Goal: Transaction & Acquisition: Book appointment/travel/reservation

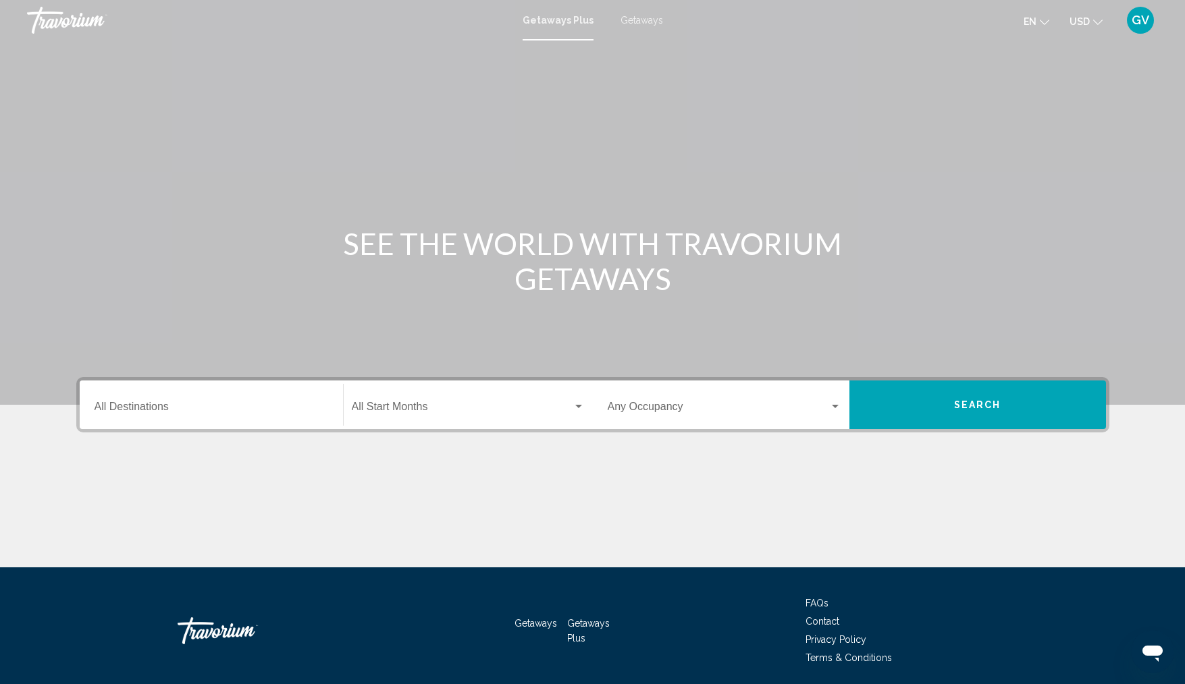
click at [652, 36] on mat-toolbar "Getaways Plus Getaways en English Español Français Italiano Português русский U…" at bounding box center [592, 20] width 1185 height 40
click at [641, 20] on span "Getaways" at bounding box center [641, 20] width 43 height 11
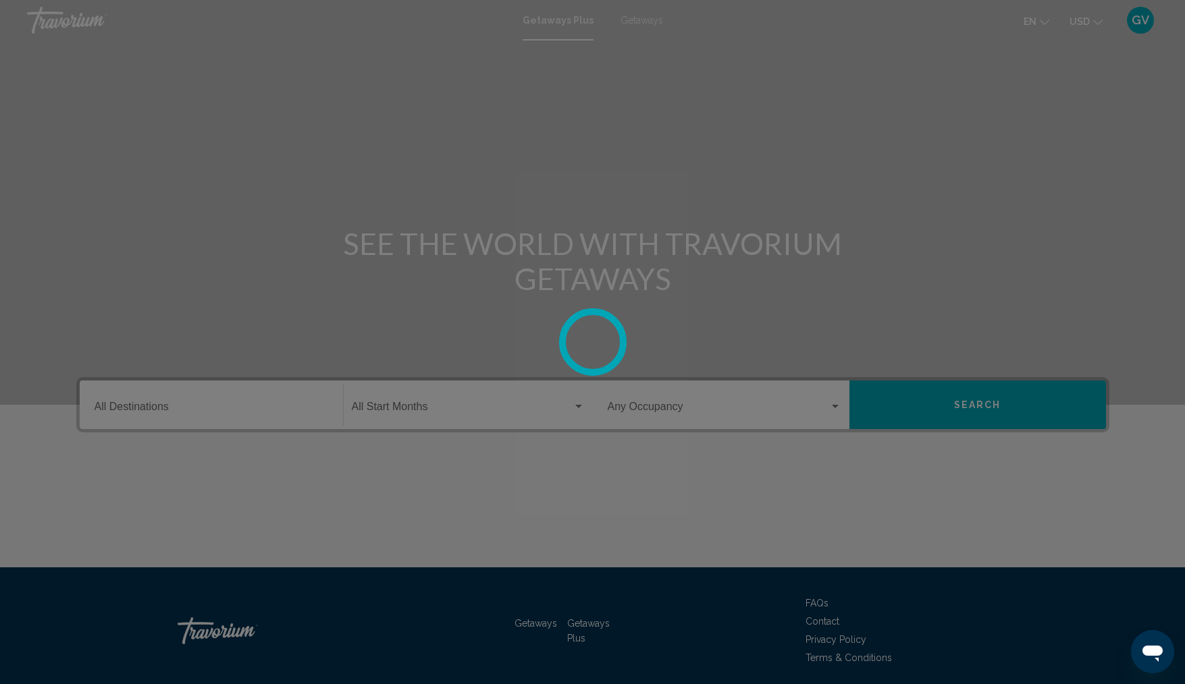
click at [641, 20] on div at bounding box center [592, 342] width 1185 height 684
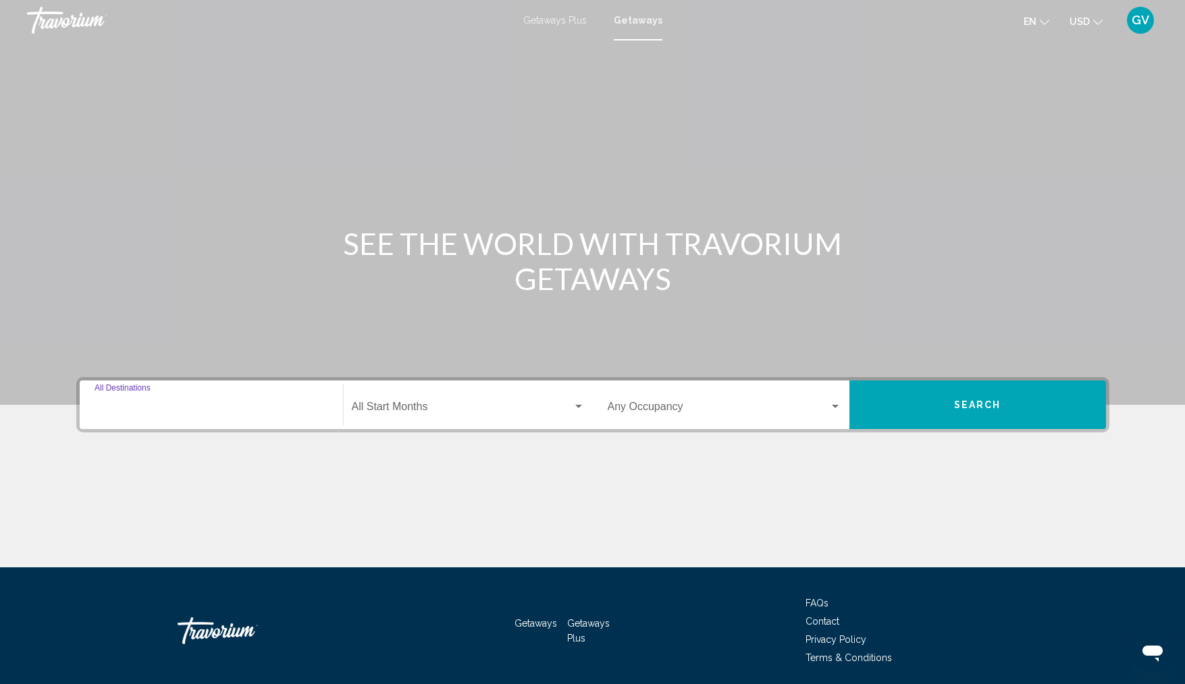
click at [190, 414] on input "Destination All Destinations" at bounding box center [211, 410] width 234 height 12
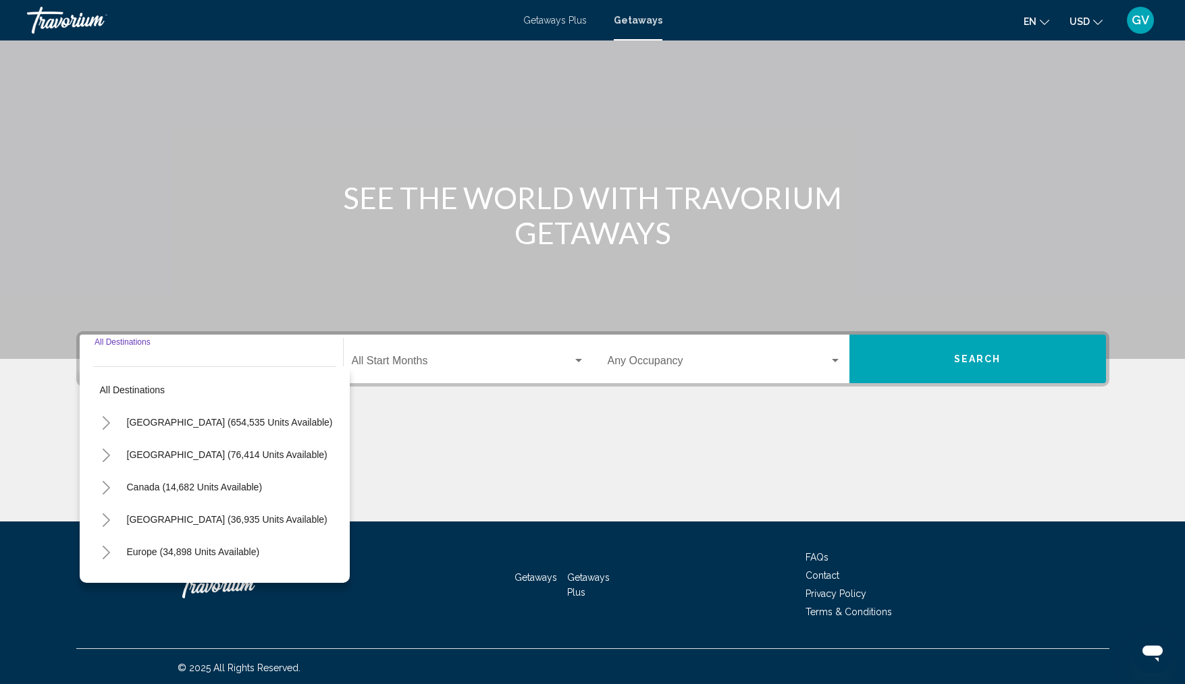
scroll to position [49, 0]
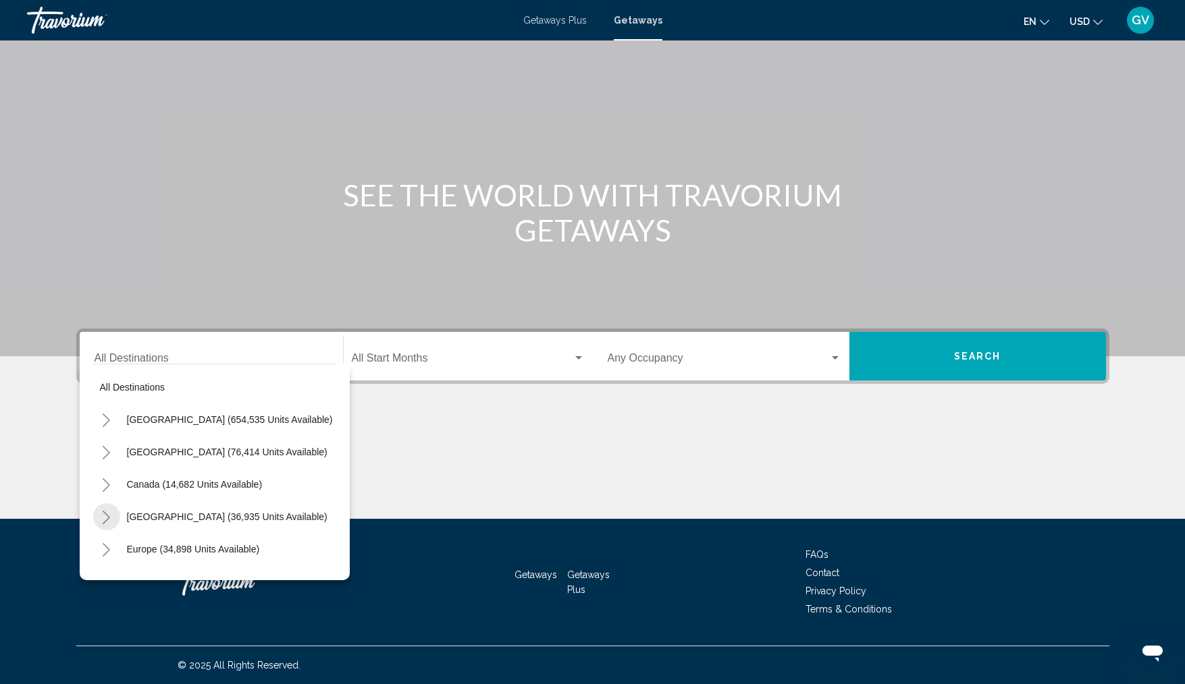
click at [113, 516] on button "Toggle Caribbean & Atlantic Islands (36,935 units available)" at bounding box center [106, 516] width 27 height 27
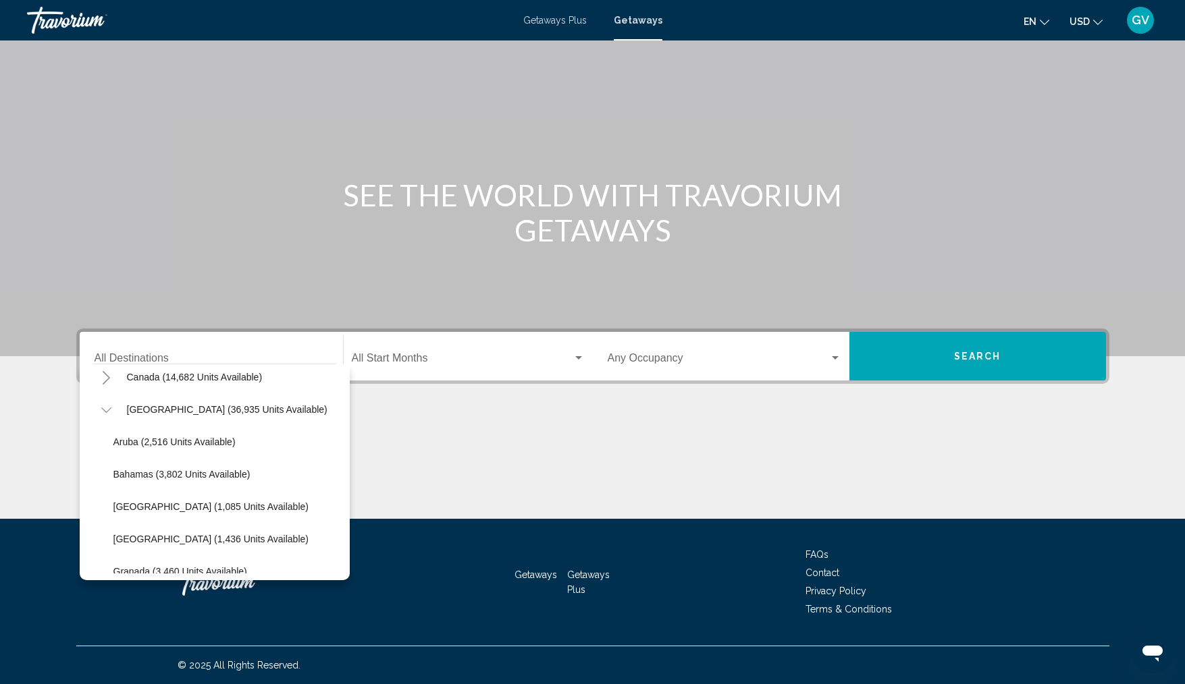
scroll to position [121, 0]
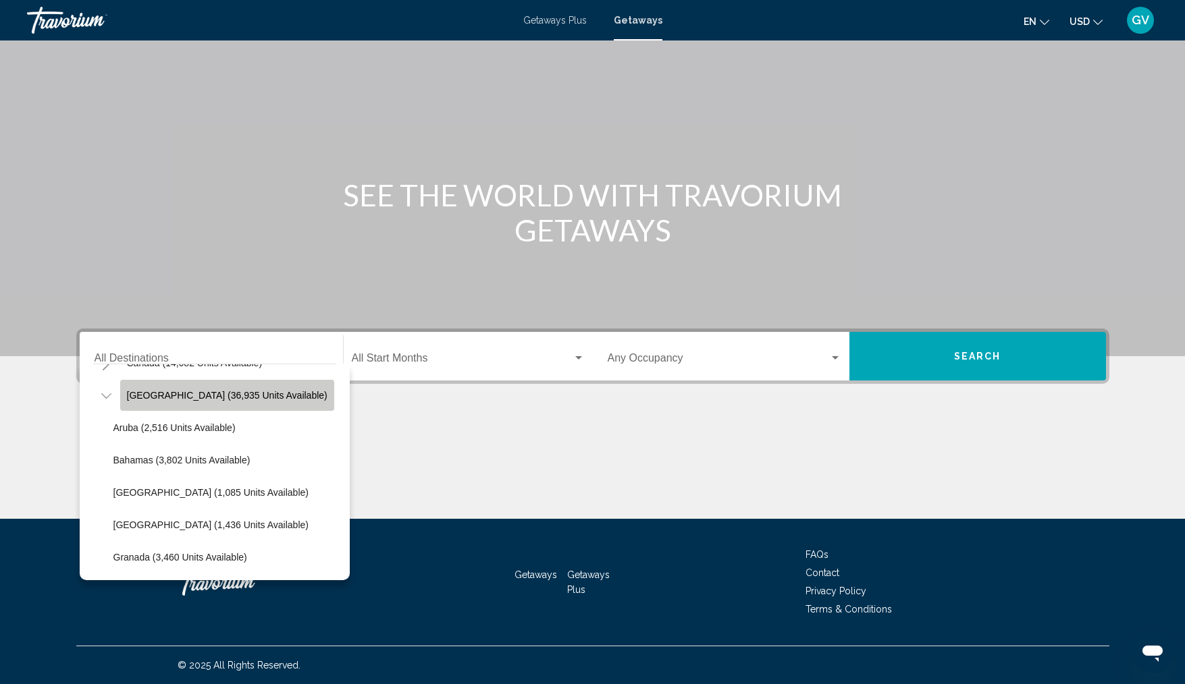
click at [231, 396] on span "[GEOGRAPHIC_DATA] (36,935 units available)" at bounding box center [227, 395] width 200 height 11
type input "**********"
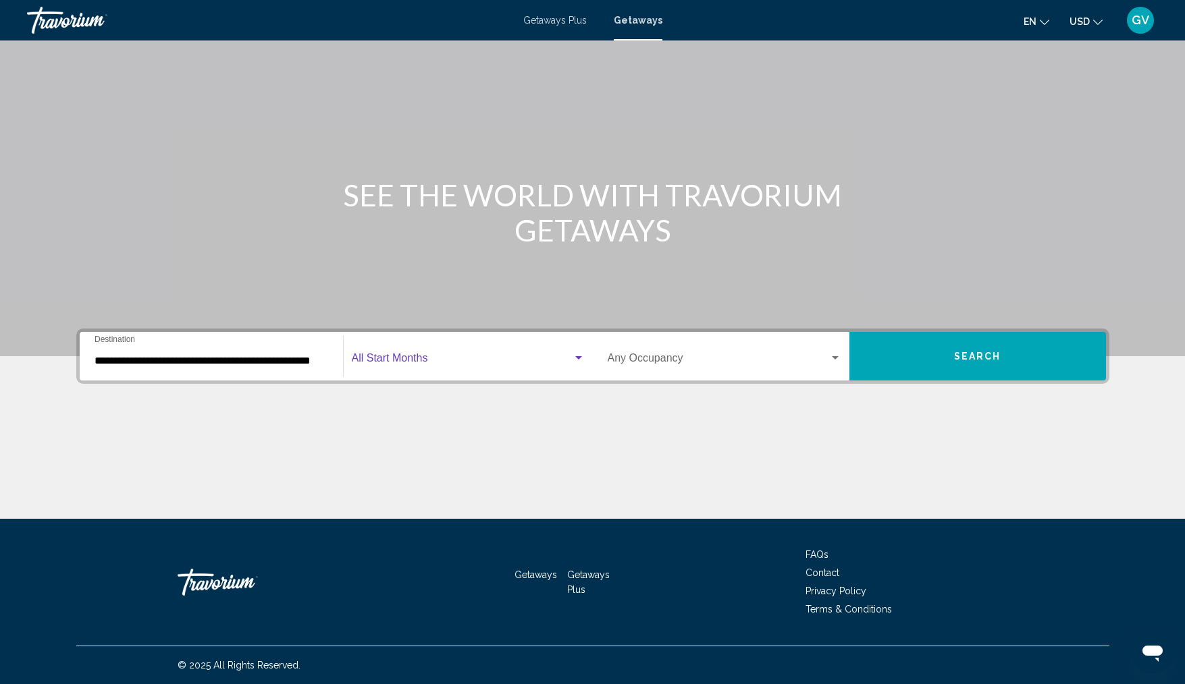
click at [582, 353] on div "Search widget" at bounding box center [578, 358] width 12 height 11
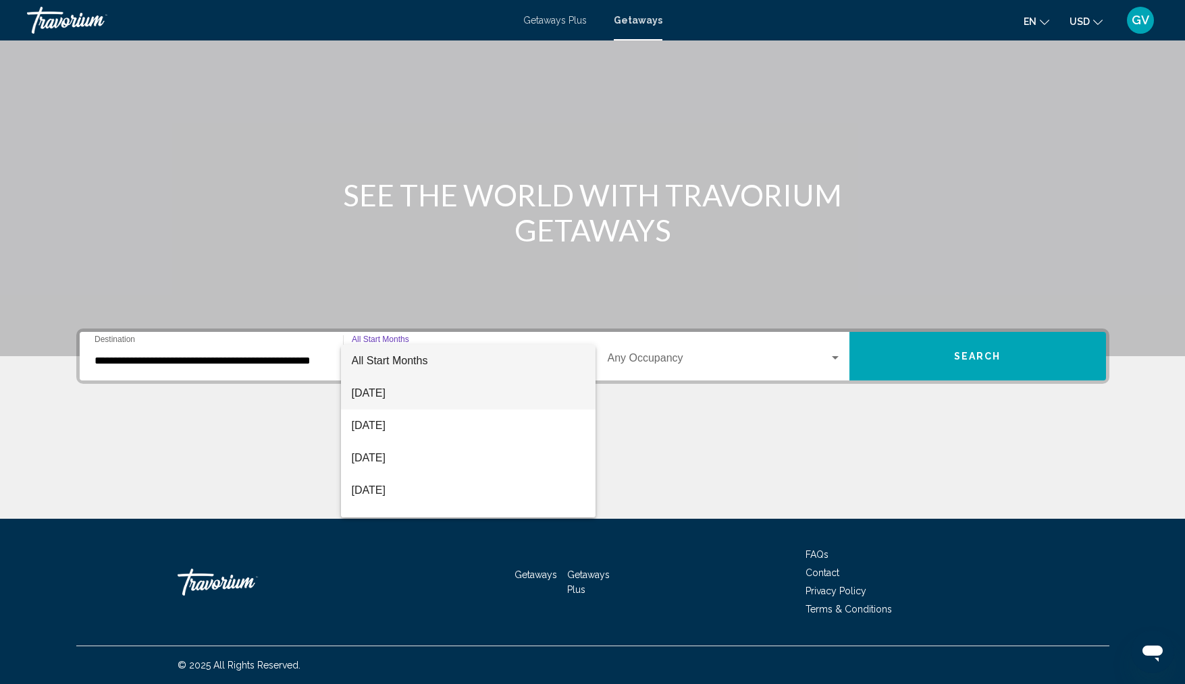
click at [428, 397] on span "[DATE]" at bounding box center [468, 393] width 233 height 32
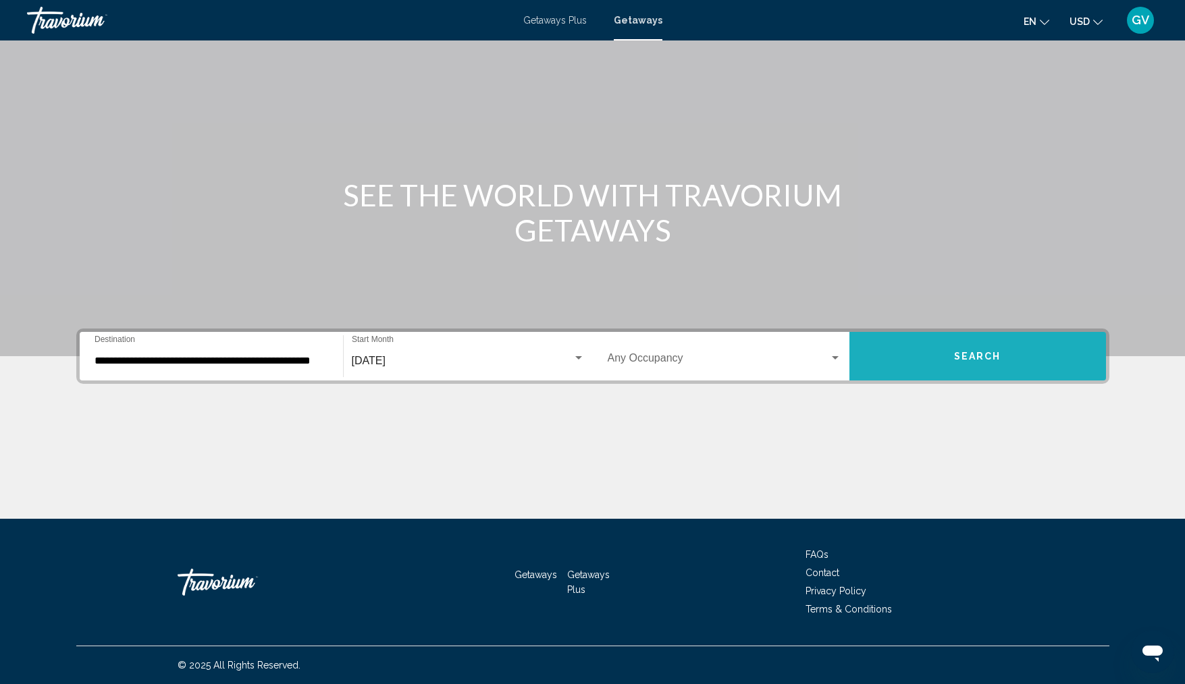
click at [967, 356] on span "Search" at bounding box center [977, 357] width 47 height 11
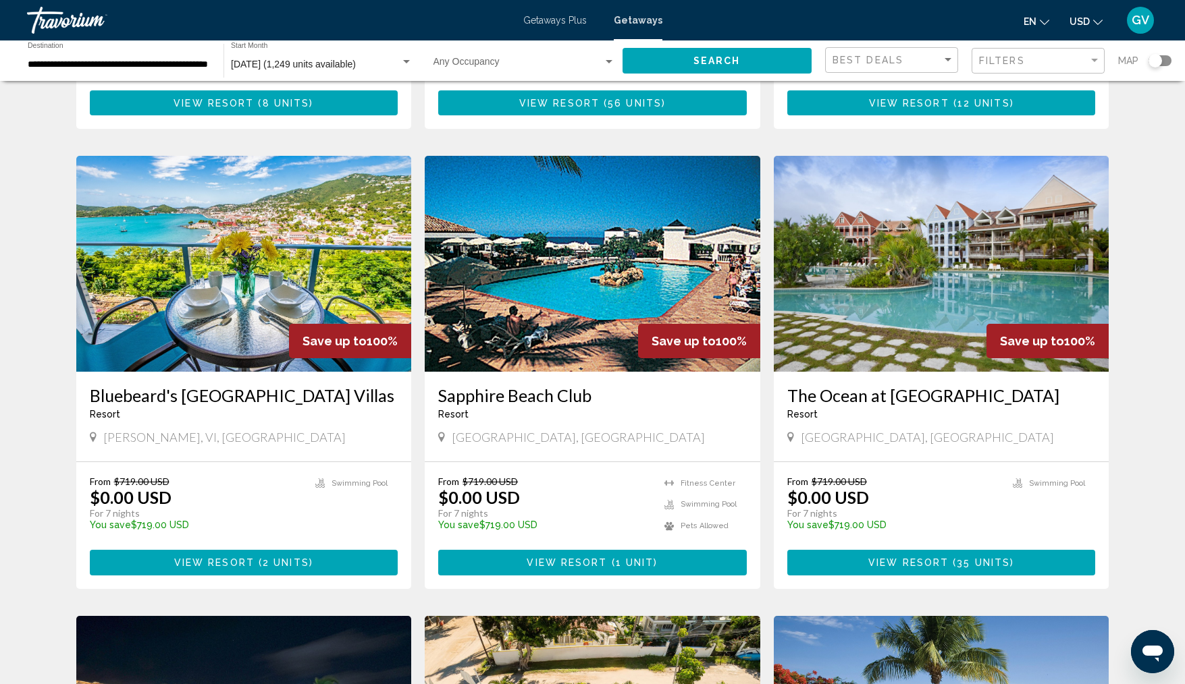
scroll to position [486, 0]
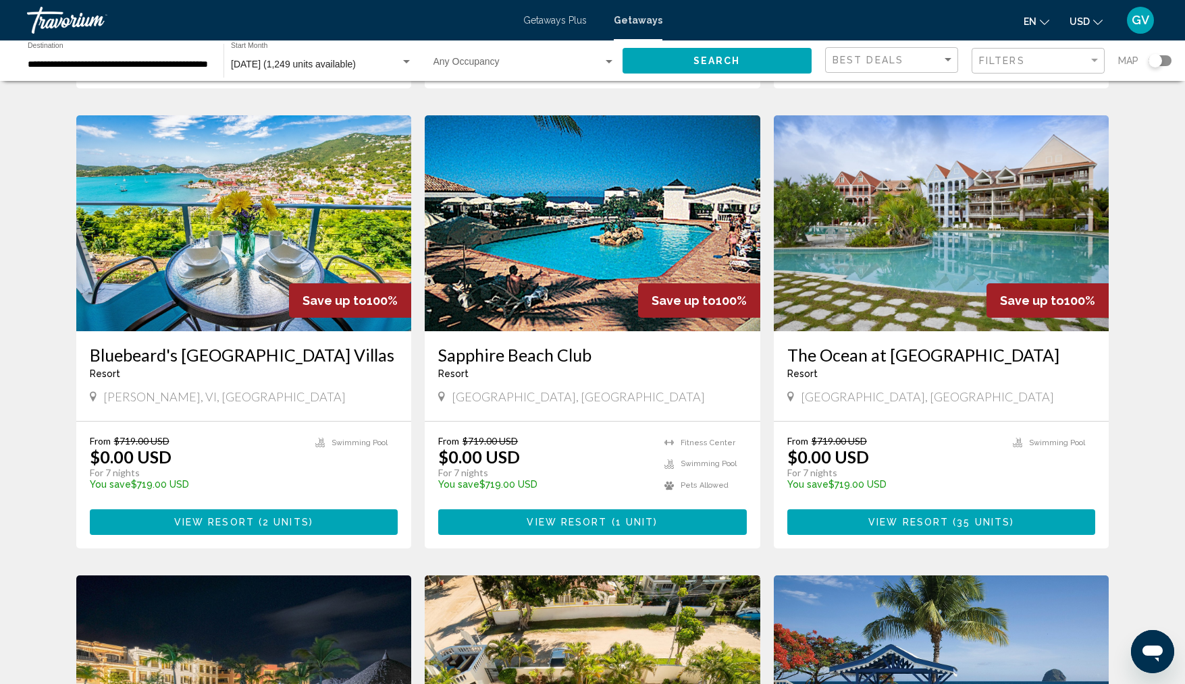
click at [908, 528] on span "View Resort" at bounding box center [908, 523] width 80 height 11
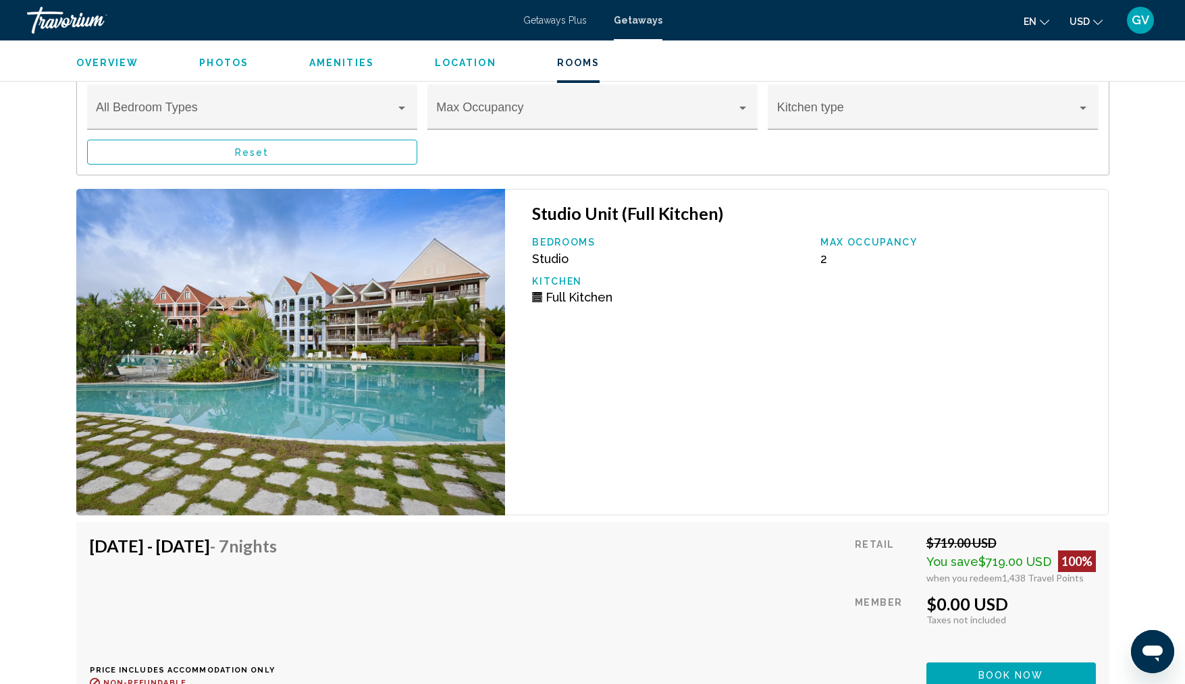
scroll to position [2376, 0]
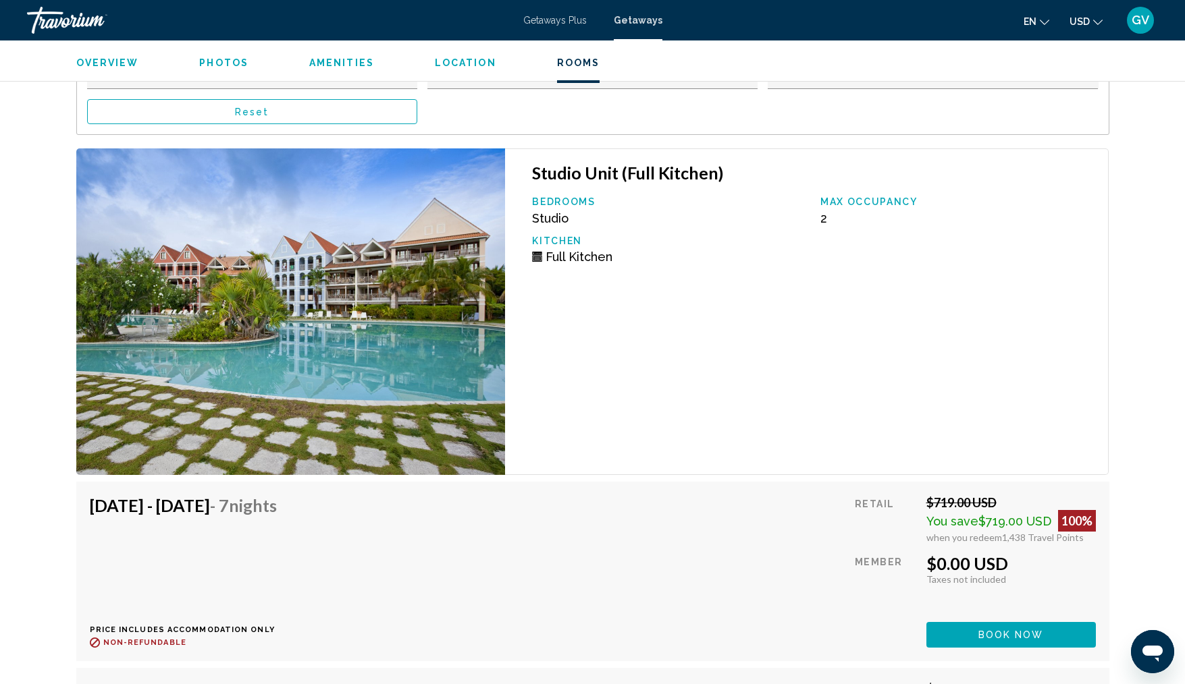
click at [977, 632] on button "Book now" at bounding box center [1010, 634] width 169 height 25
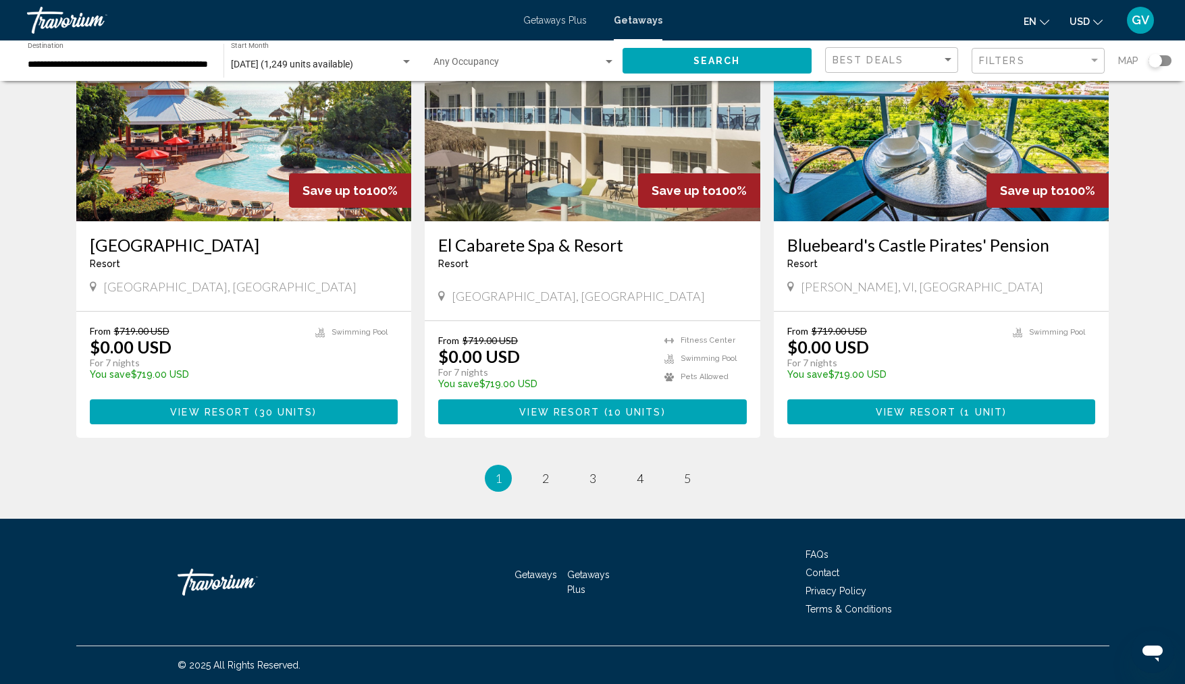
scroll to position [1523, 0]
click at [548, 486] on span "2" at bounding box center [545, 478] width 7 height 15
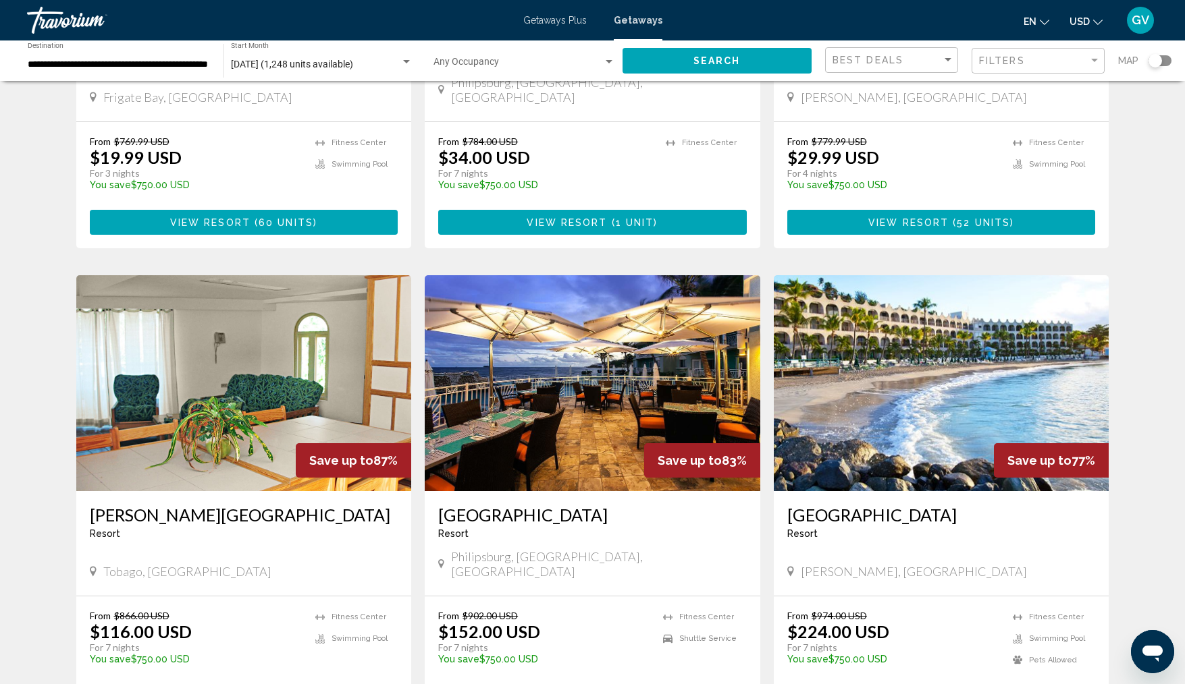
scroll to position [1390, 0]
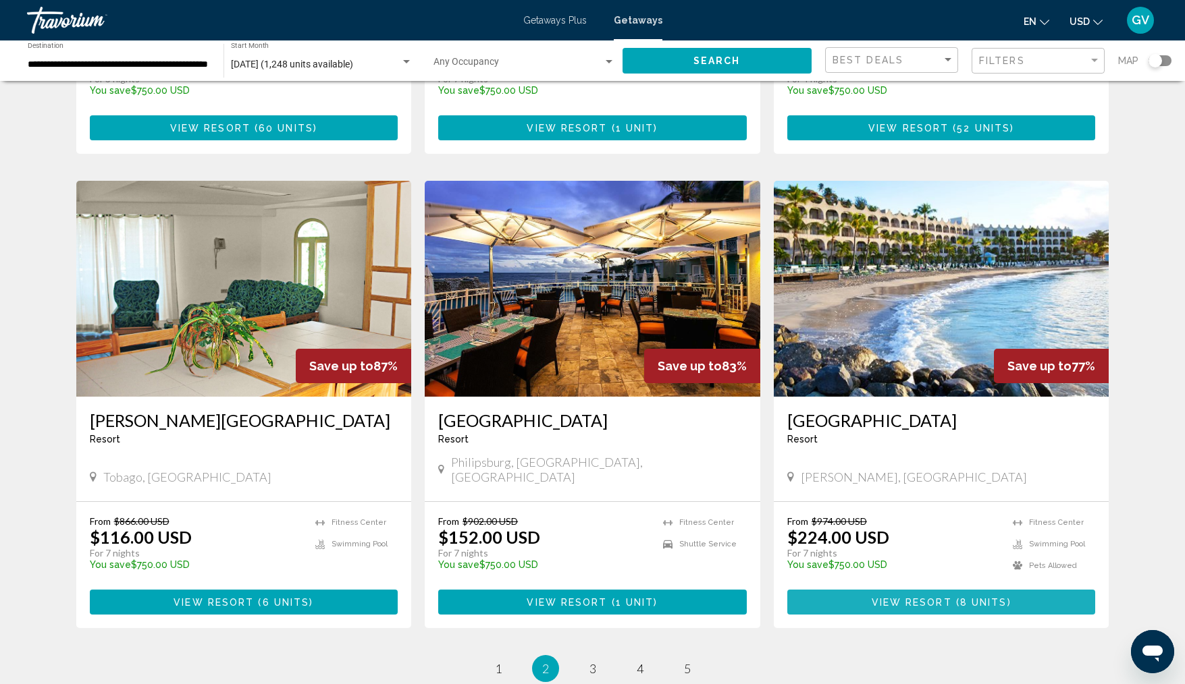
click at [930, 597] on span "View Resort" at bounding box center [911, 602] width 80 height 11
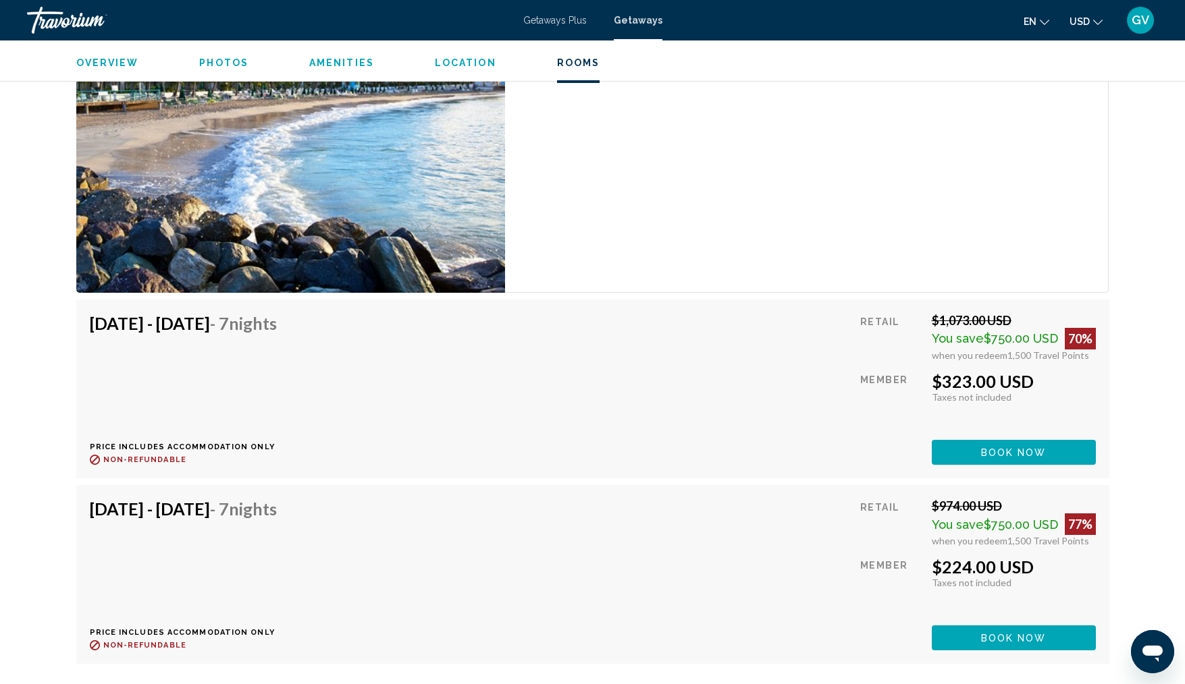
scroll to position [2362, 0]
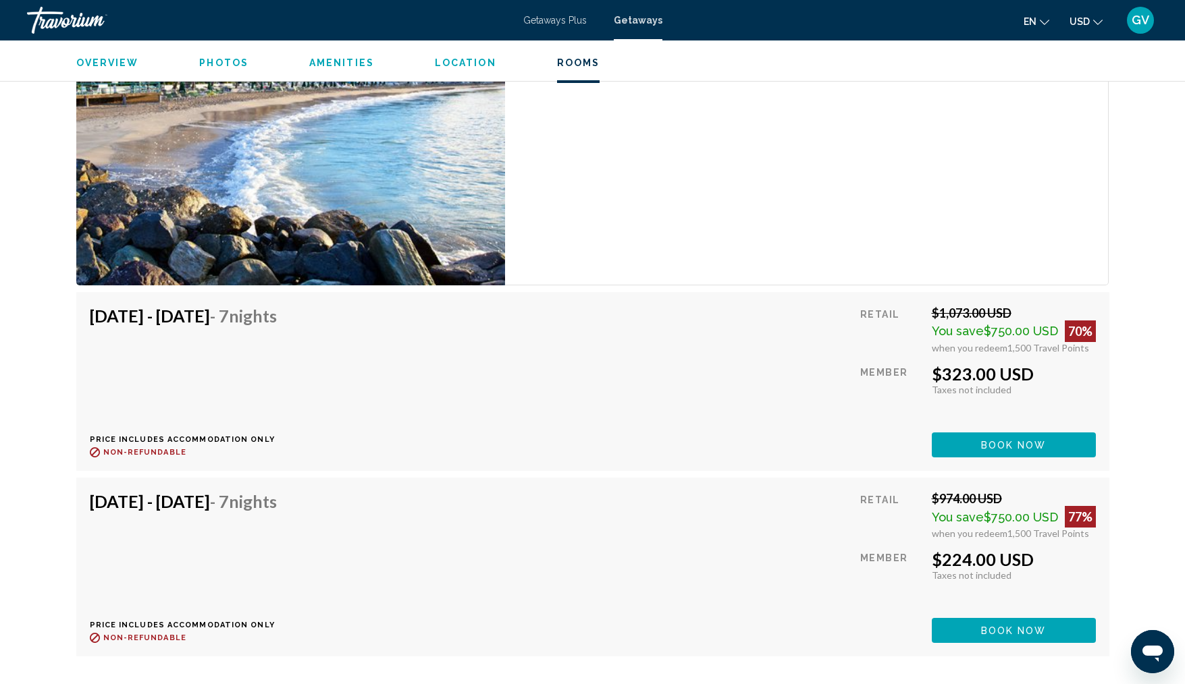
click at [1010, 451] on span "Book now" at bounding box center [1013, 445] width 65 height 11
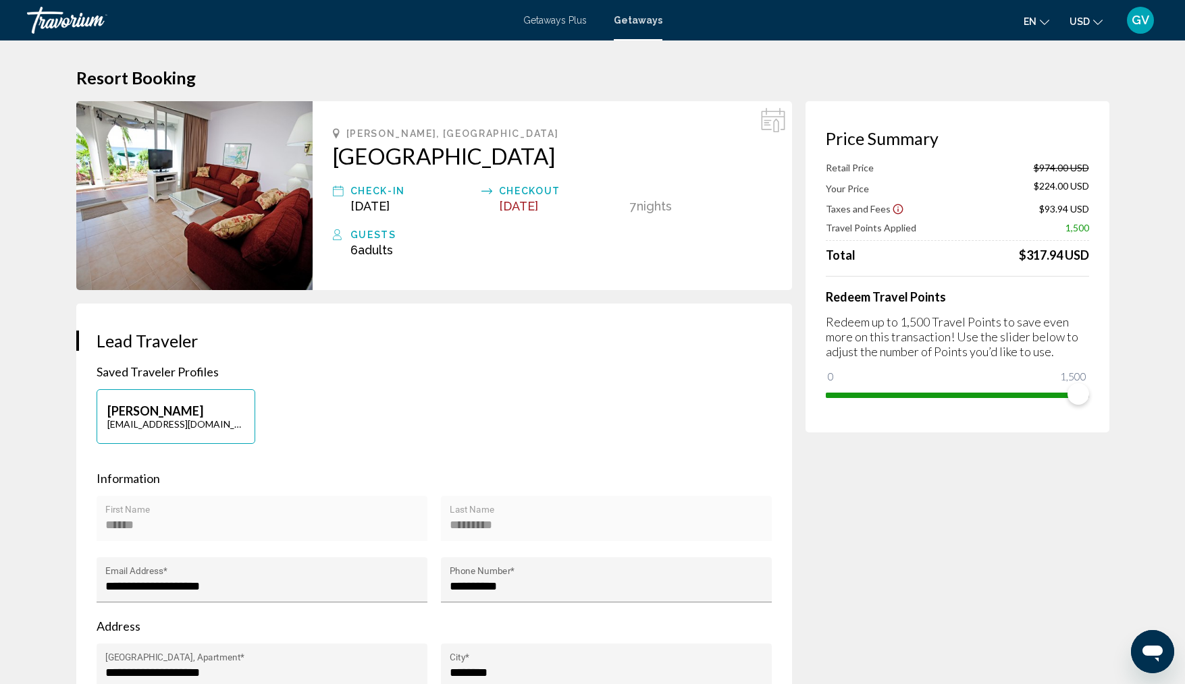
click at [134, 165] on img "Main content" at bounding box center [194, 195] width 236 height 189
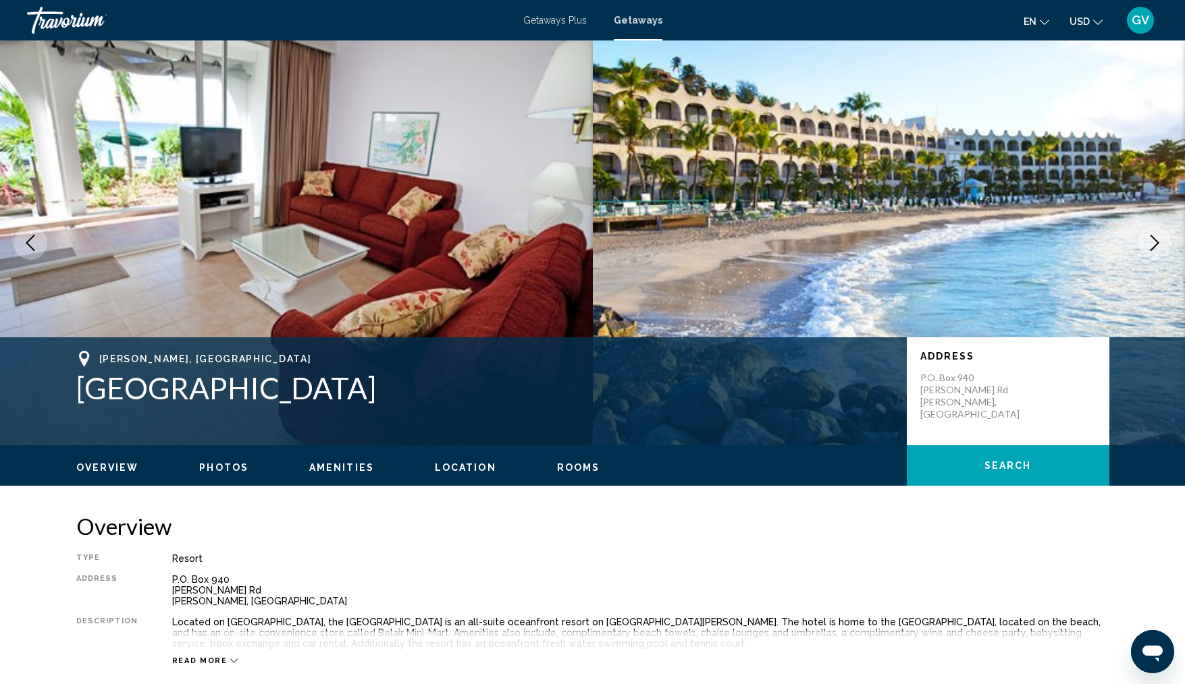
click at [1158, 238] on icon "Next image" at bounding box center [1154, 243] width 16 height 16
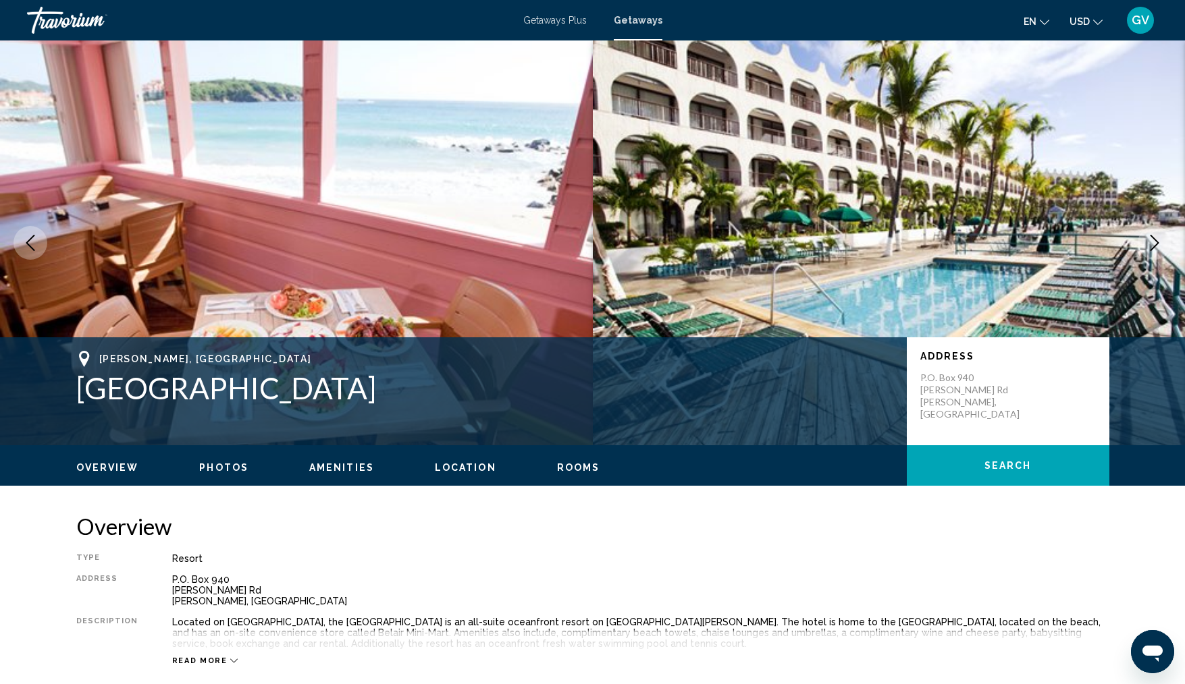
click at [1158, 238] on icon "Next image" at bounding box center [1154, 243] width 16 height 16
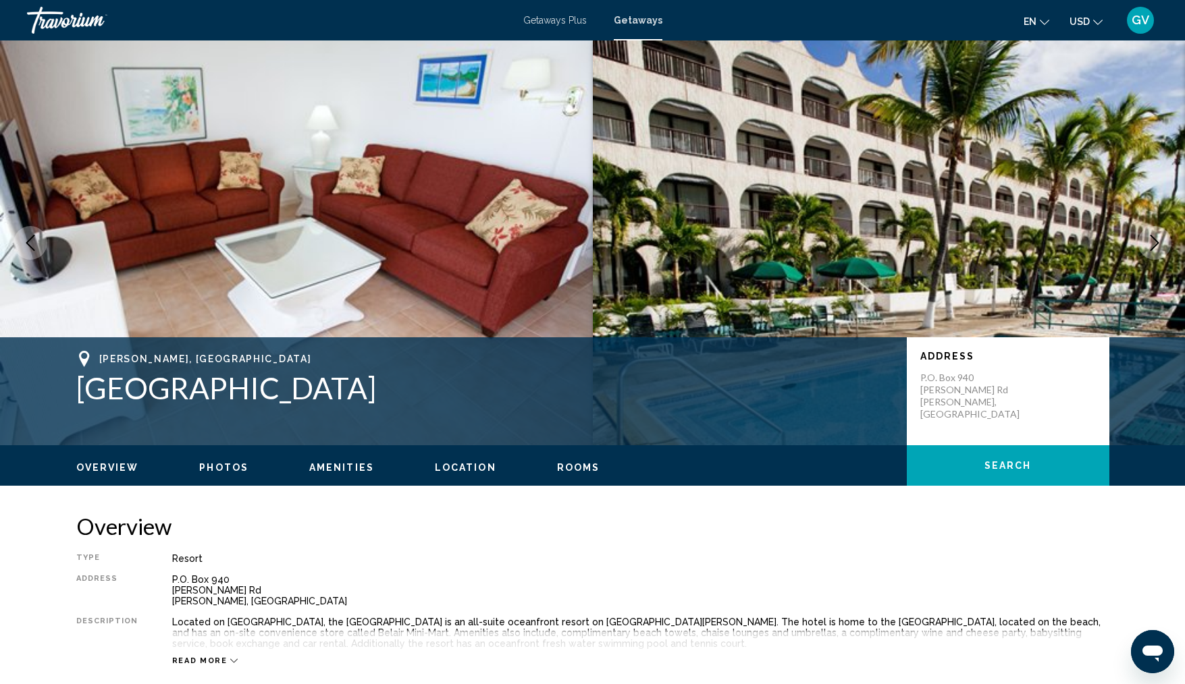
click at [1158, 238] on icon "Next image" at bounding box center [1154, 243] width 16 height 16
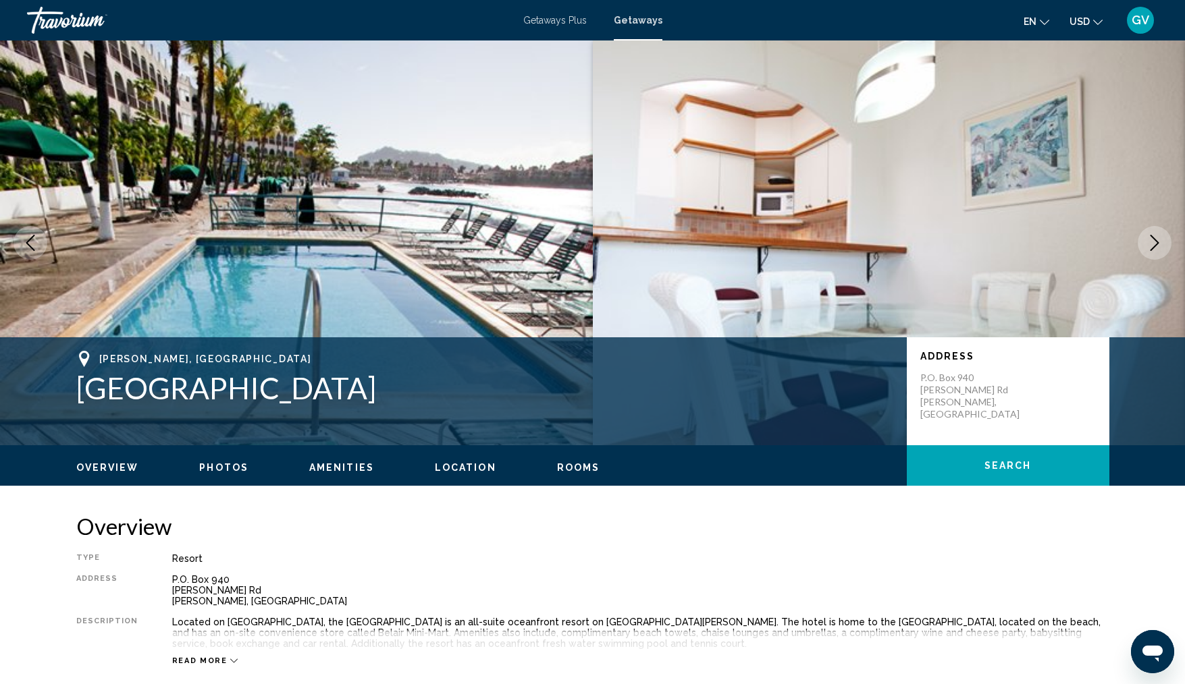
click at [1158, 238] on icon "Next image" at bounding box center [1154, 243] width 16 height 16
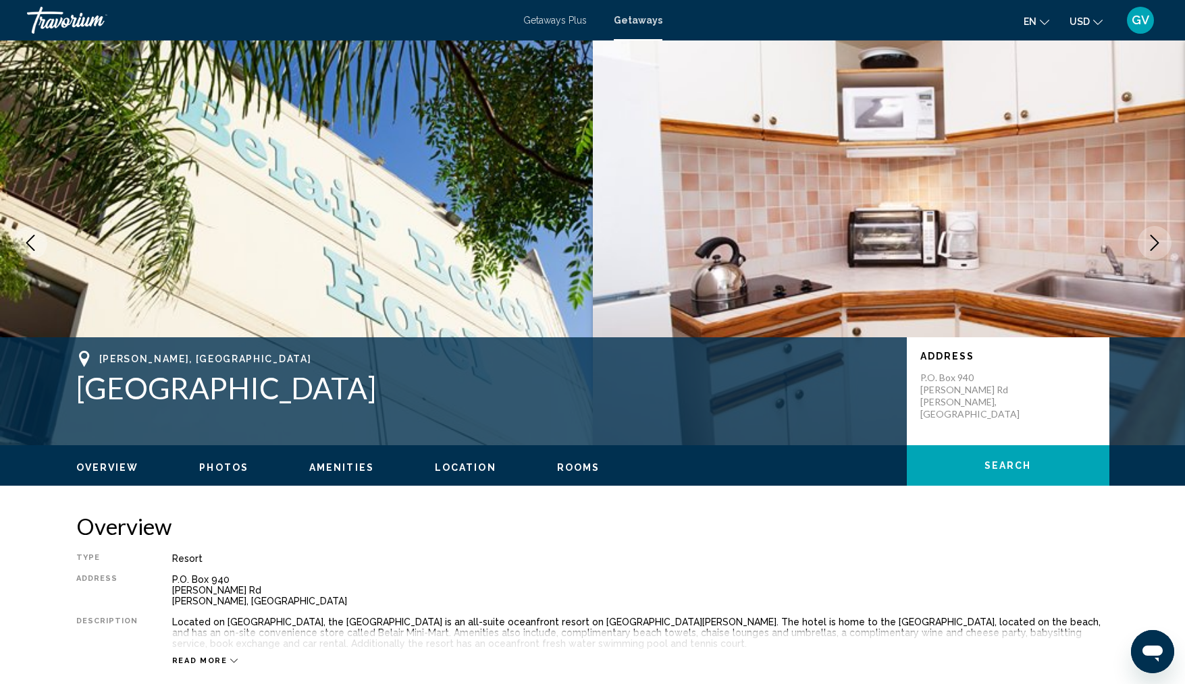
click at [1158, 238] on icon "Next image" at bounding box center [1154, 243] width 16 height 16
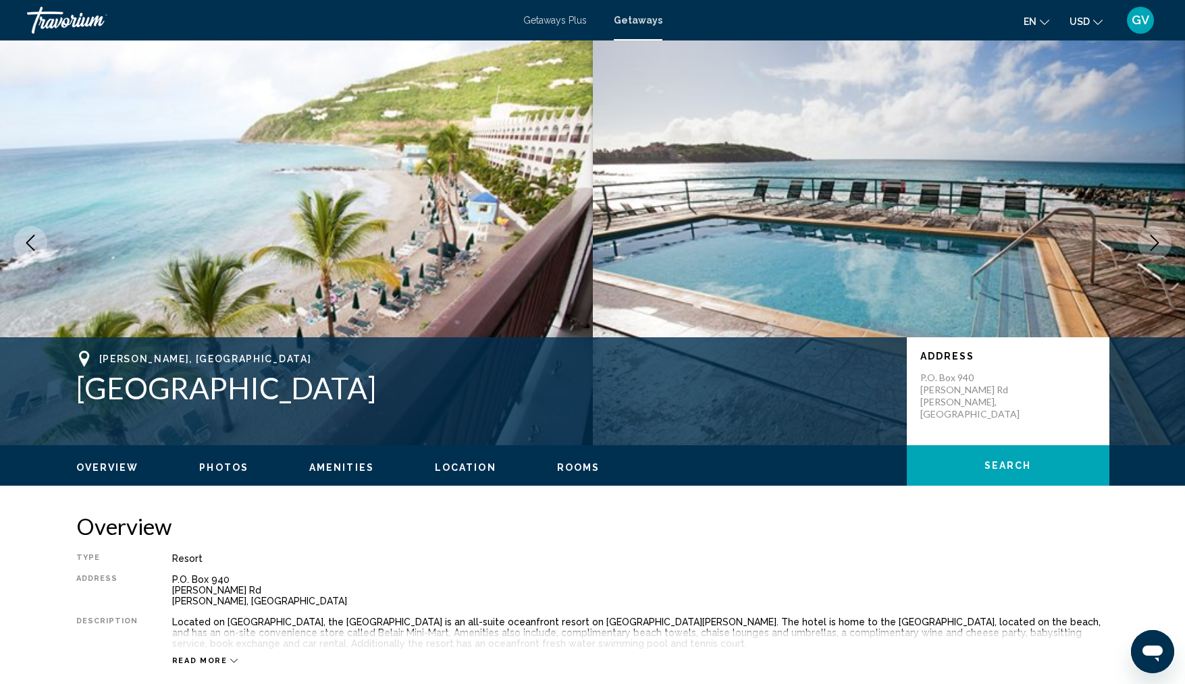
click at [1158, 238] on icon "Next image" at bounding box center [1154, 243] width 16 height 16
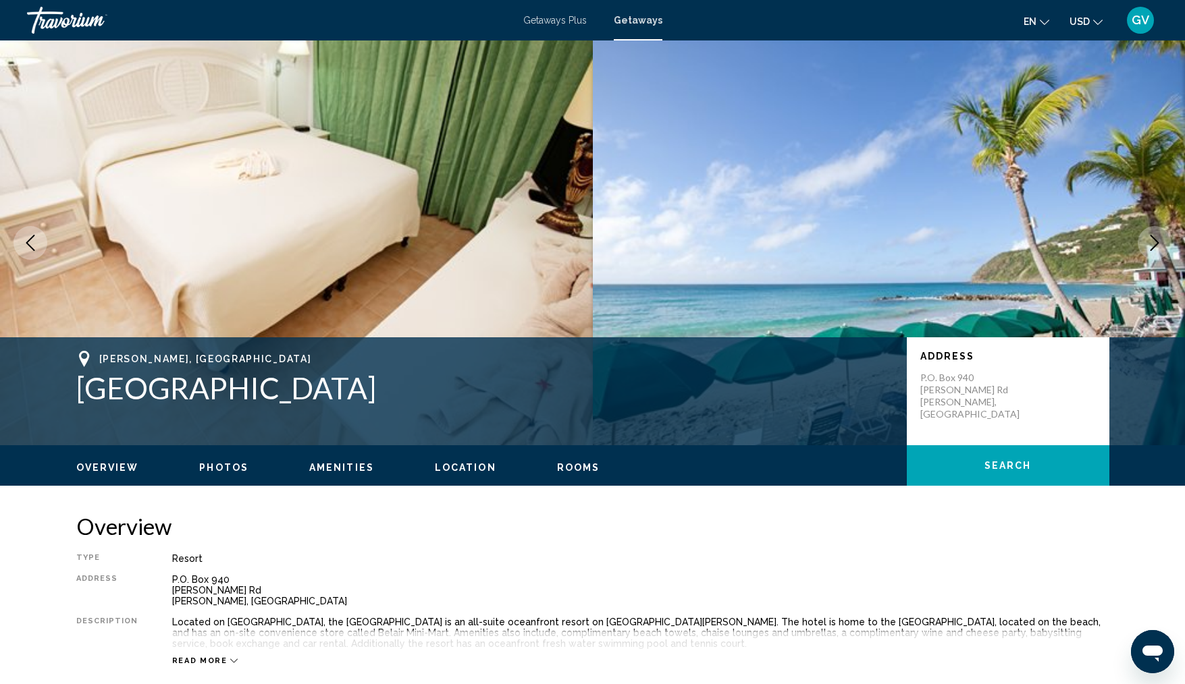
click at [1158, 238] on icon "Next image" at bounding box center [1154, 243] width 16 height 16
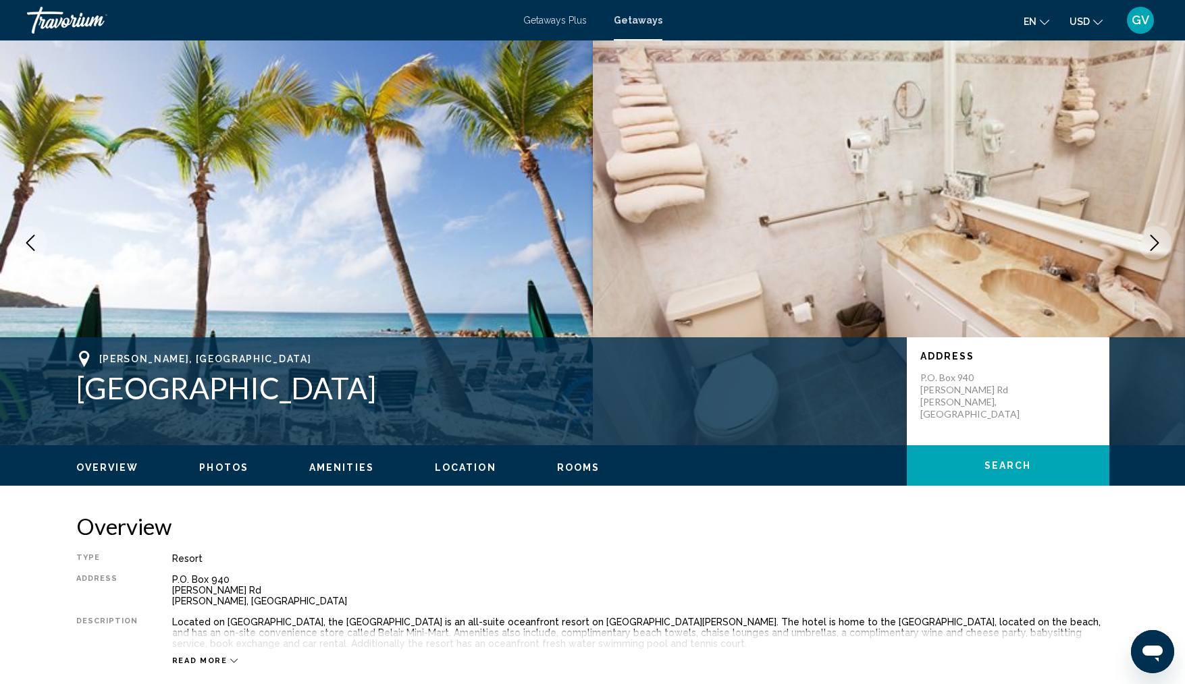
click at [1158, 238] on icon "Next image" at bounding box center [1154, 243] width 16 height 16
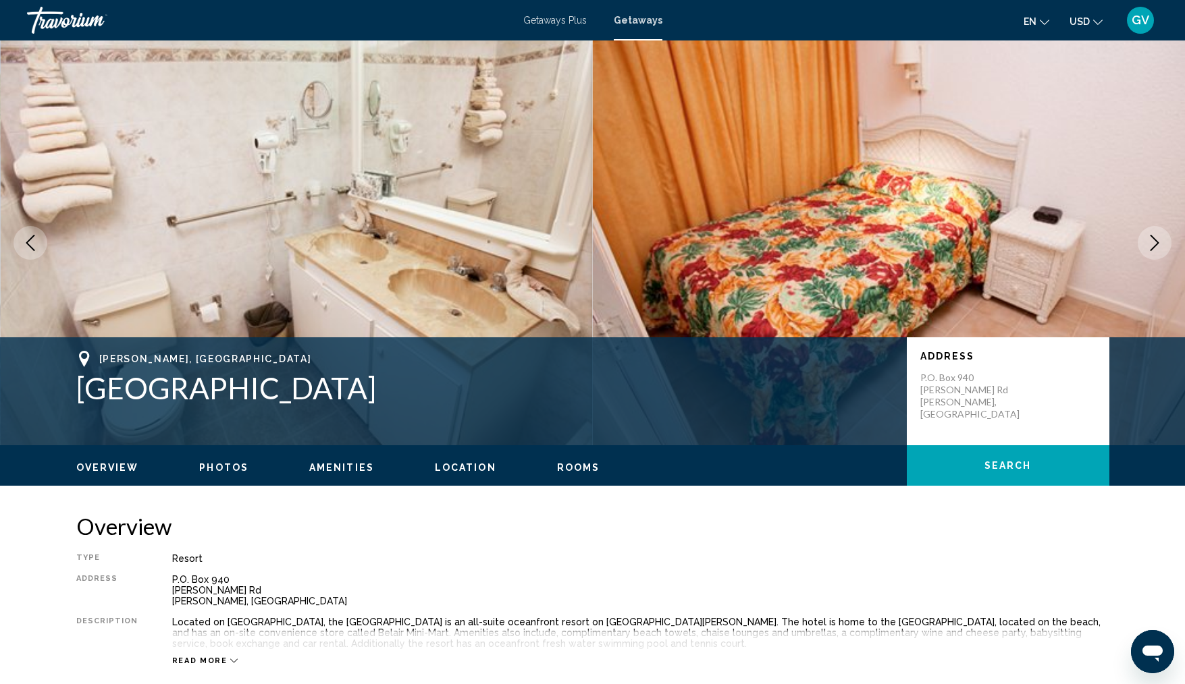
click at [1158, 238] on icon "Next image" at bounding box center [1154, 243] width 16 height 16
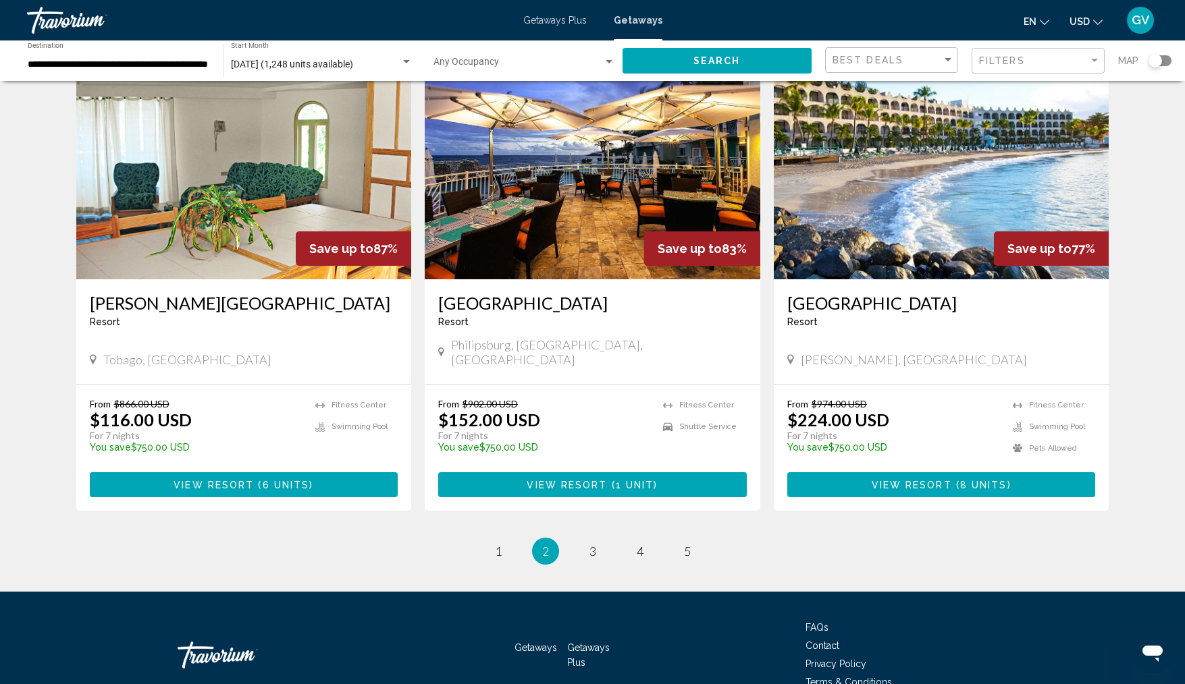
scroll to position [1536, 0]
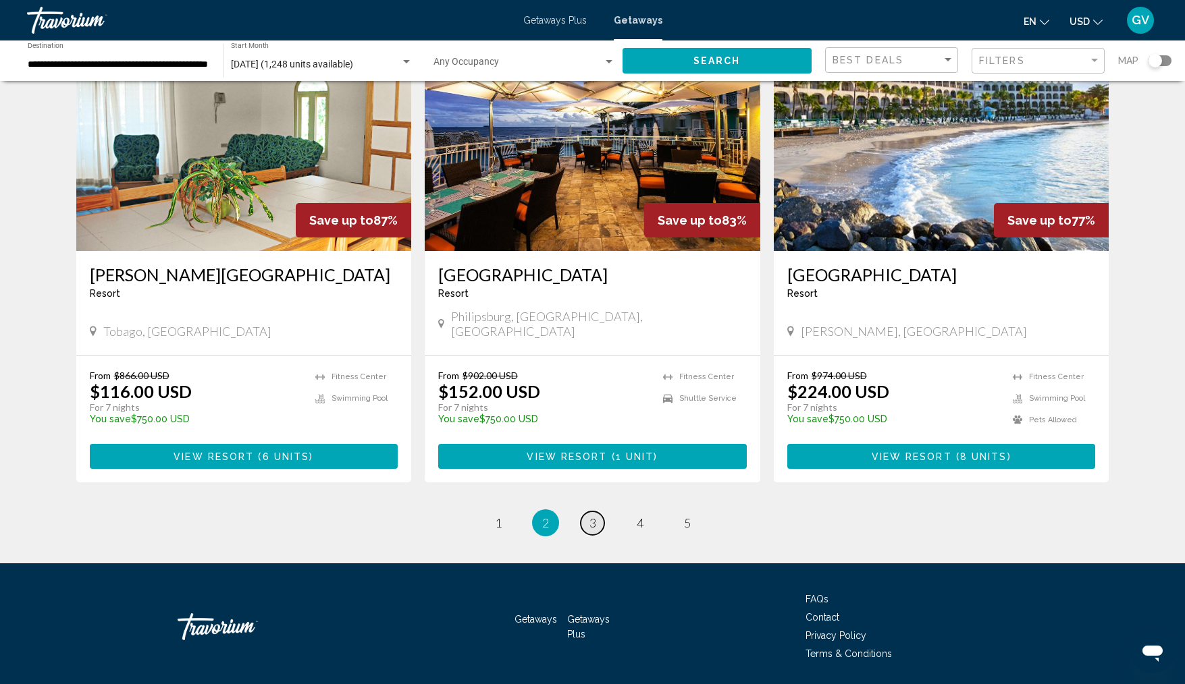
click at [595, 516] on span "3" at bounding box center [592, 523] width 7 height 15
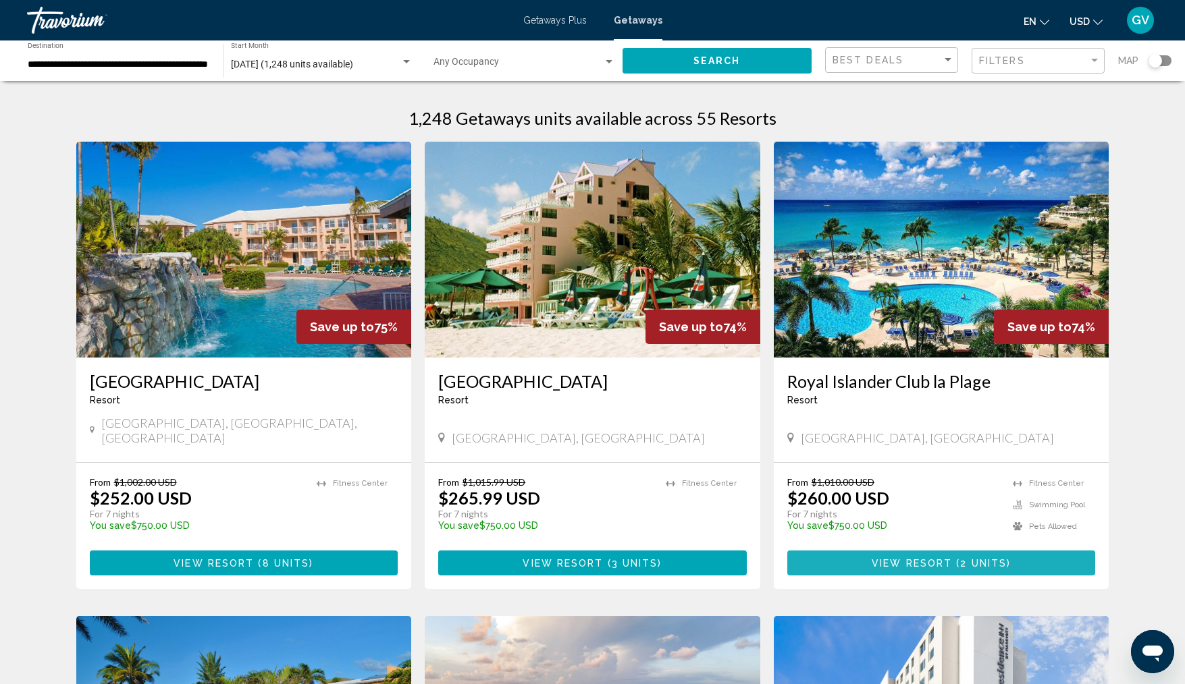
click at [919, 558] on span "View Resort" at bounding box center [911, 563] width 80 height 11
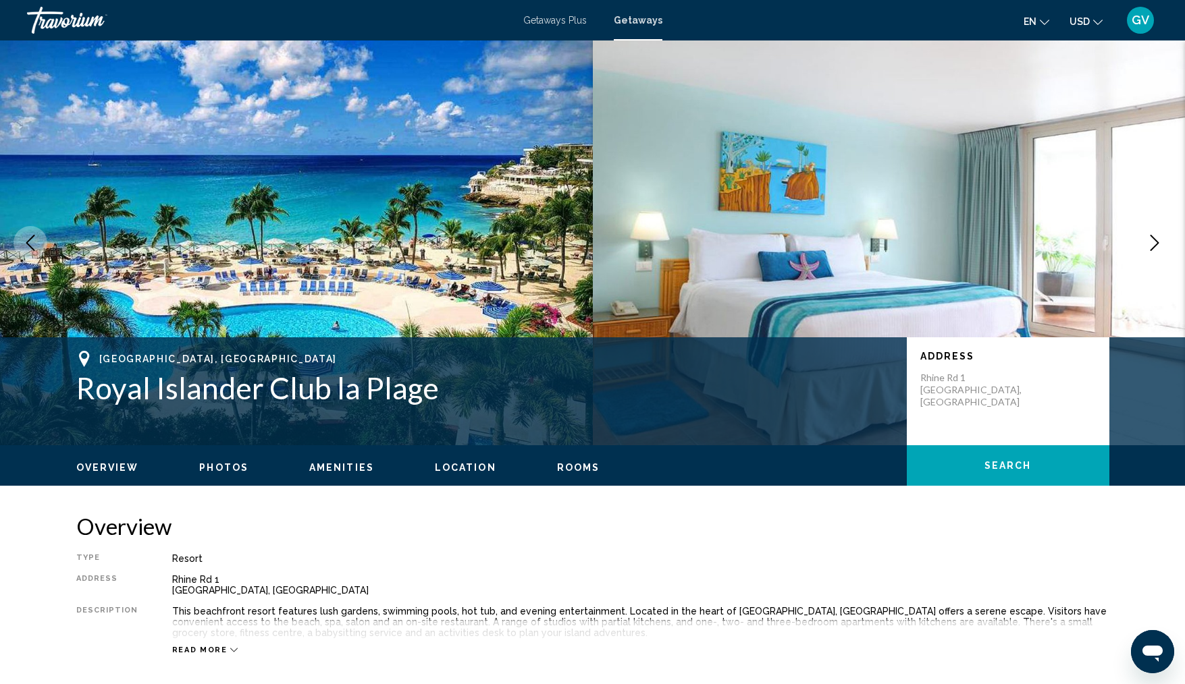
click at [1160, 240] on icon "Next image" at bounding box center [1154, 243] width 16 height 16
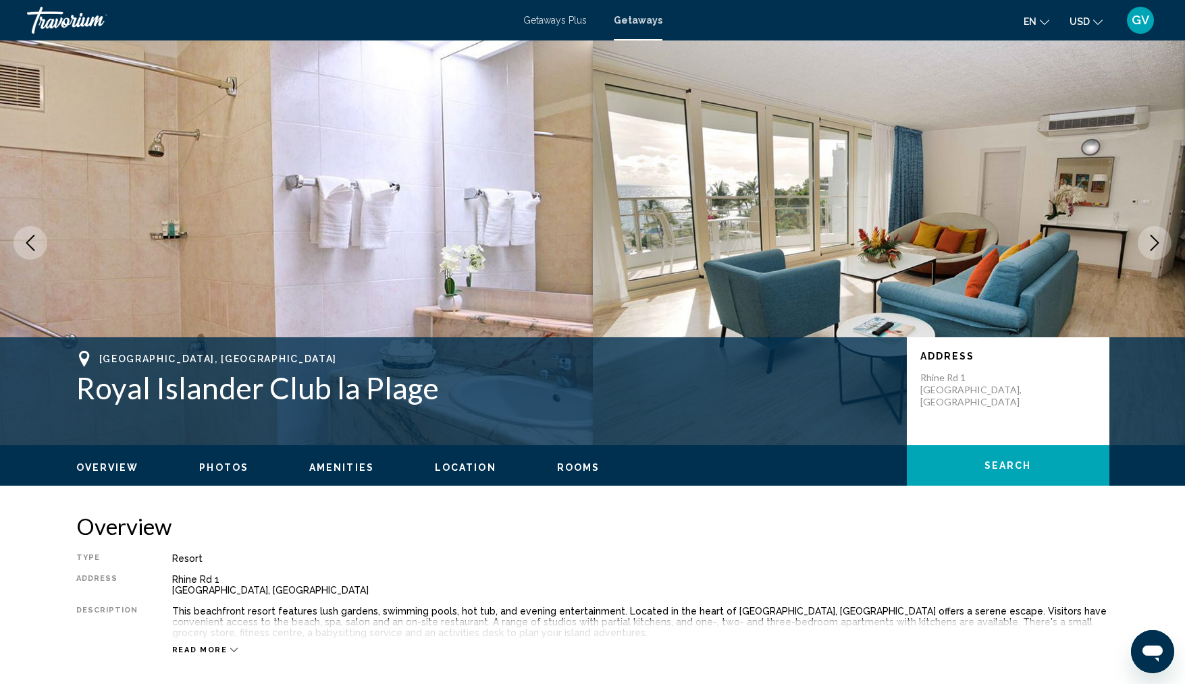
click at [1160, 240] on icon "Next image" at bounding box center [1154, 243] width 16 height 16
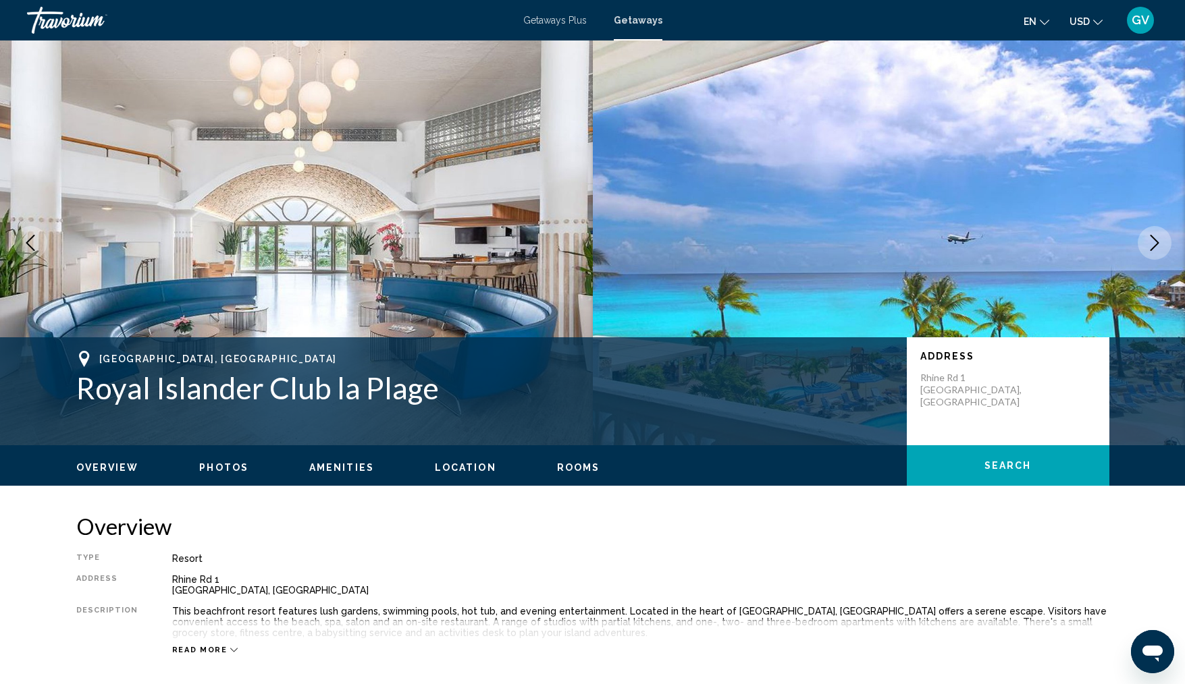
click at [1160, 240] on icon "Next image" at bounding box center [1154, 243] width 16 height 16
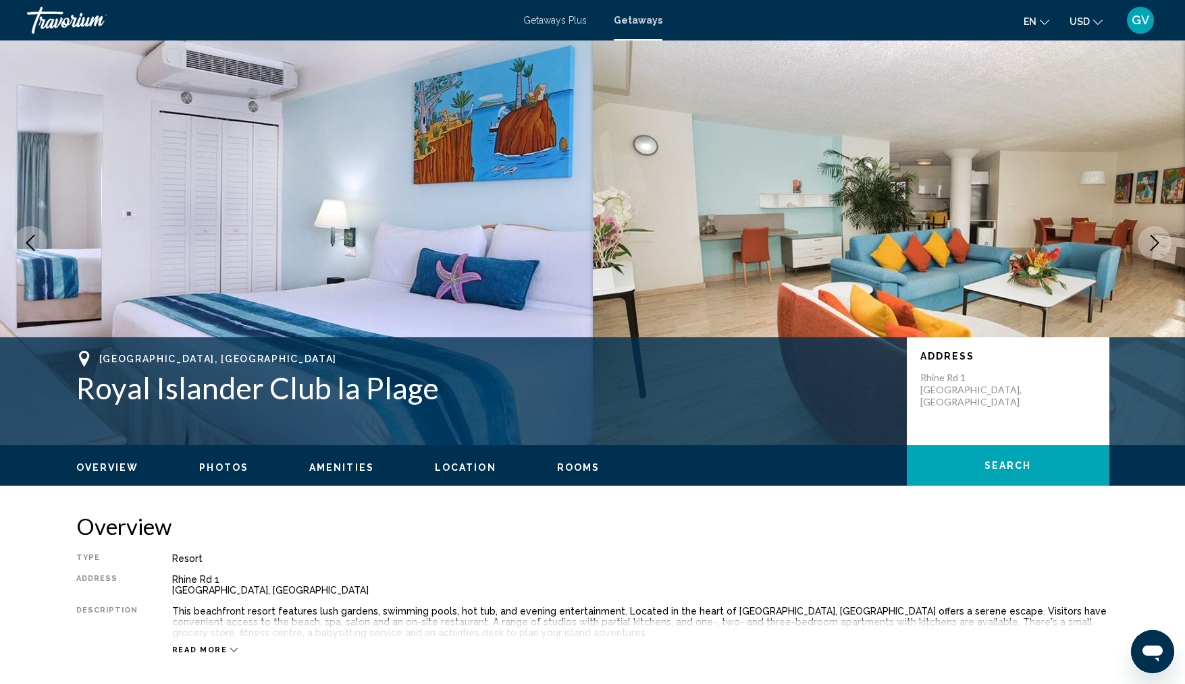
click at [1160, 240] on icon "Next image" at bounding box center [1154, 243] width 16 height 16
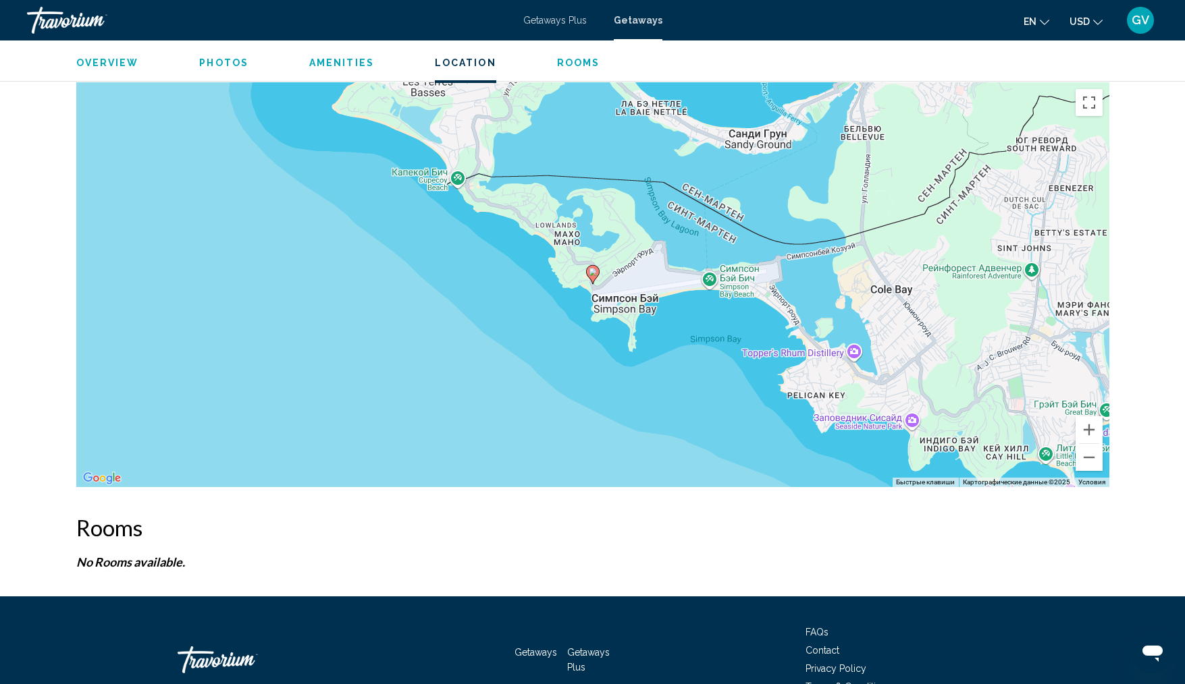
scroll to position [2062, 0]
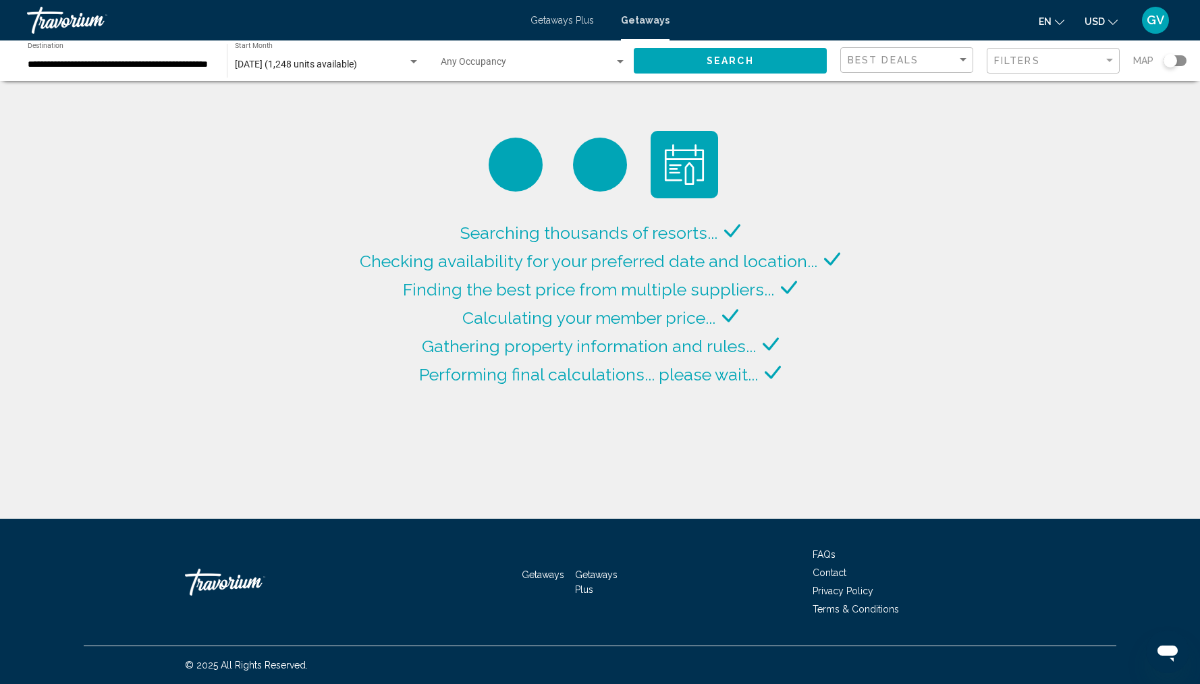
click at [755, 18] on div "en English Español Français Italiano Português русский USD USD ($) MXN (Mex$) C…" at bounding box center [928, 20] width 490 height 28
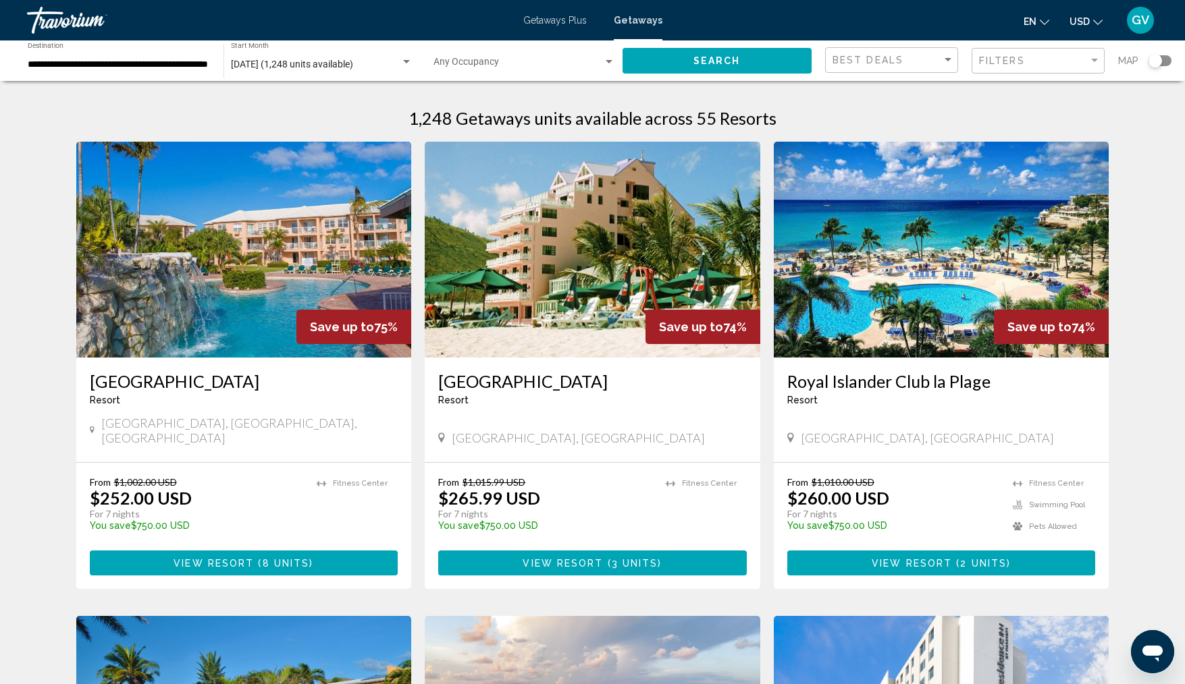
click at [582, 31] on div "Getaways Plus Getaways en English Español Français Italiano Português русский U…" at bounding box center [592, 20] width 1185 height 28
click at [159, 56] on div "**********" at bounding box center [119, 61] width 182 height 37
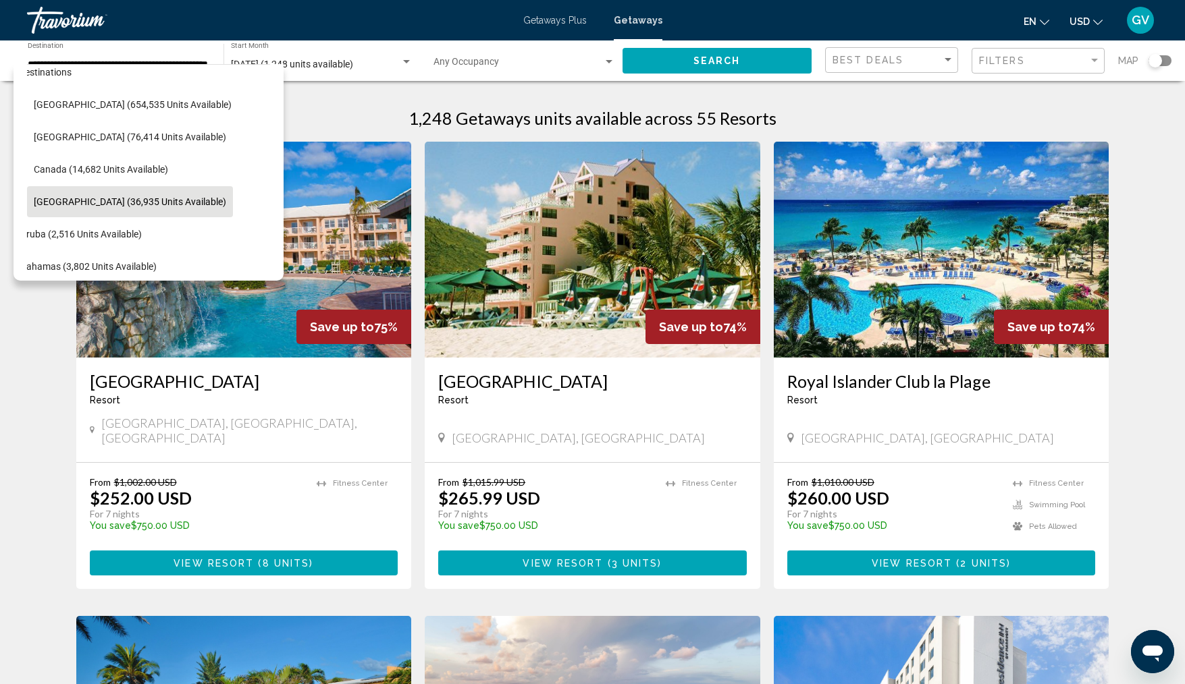
scroll to position [0, 27]
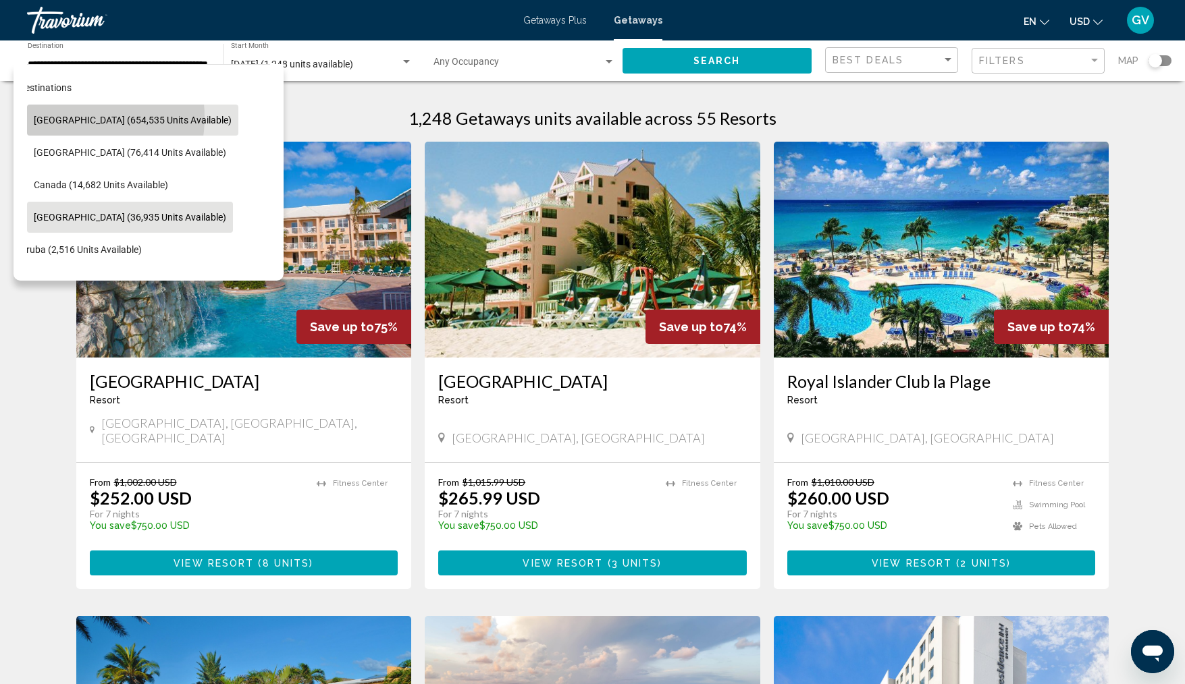
click at [63, 117] on span "[GEOGRAPHIC_DATA] (654,535 units available)" at bounding box center [133, 120] width 198 height 11
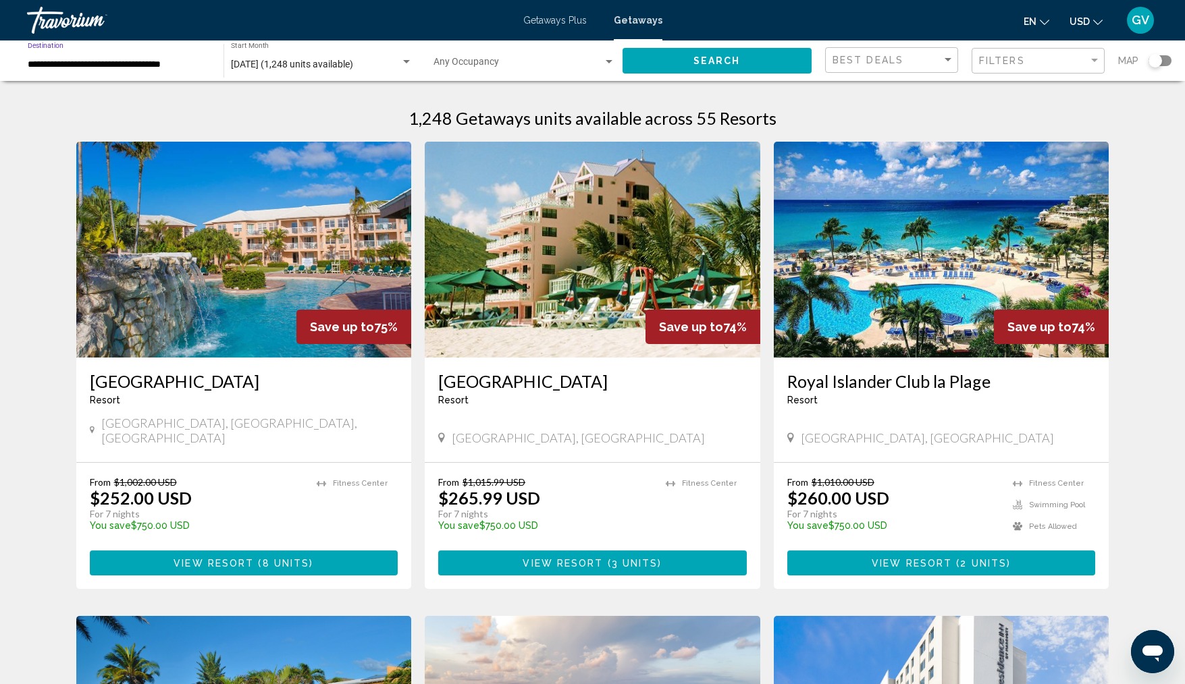
scroll to position [0, 0]
click at [45, 67] on input "**********" at bounding box center [119, 64] width 182 height 11
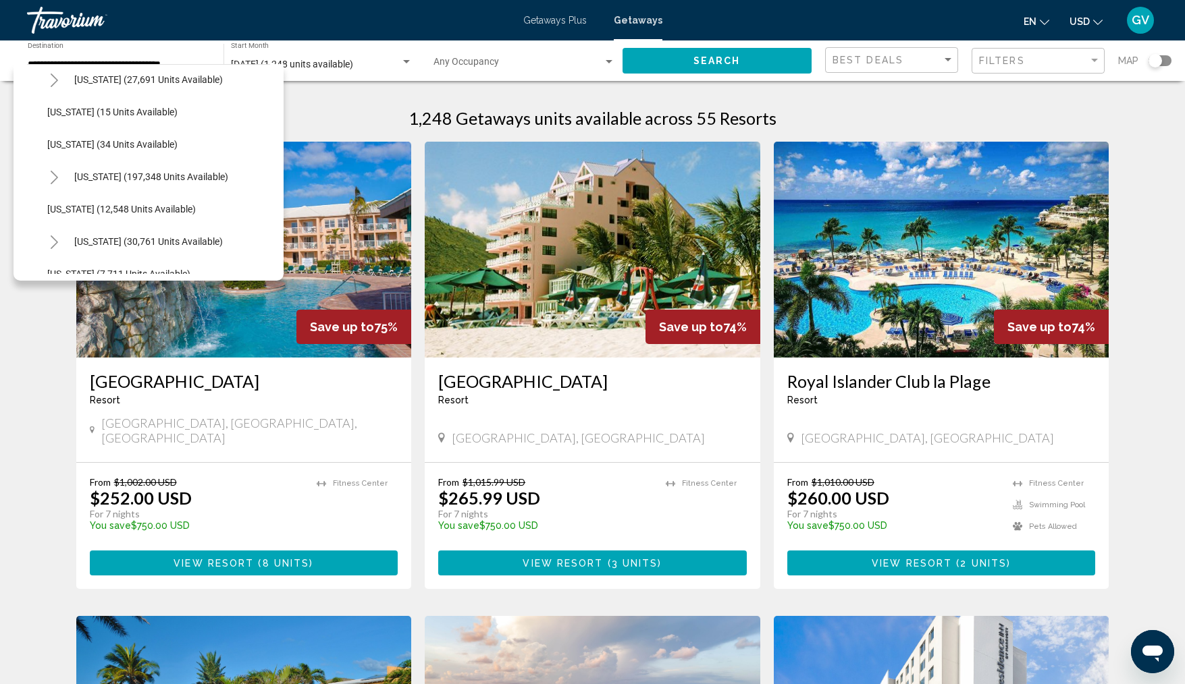
scroll to position [243, 0]
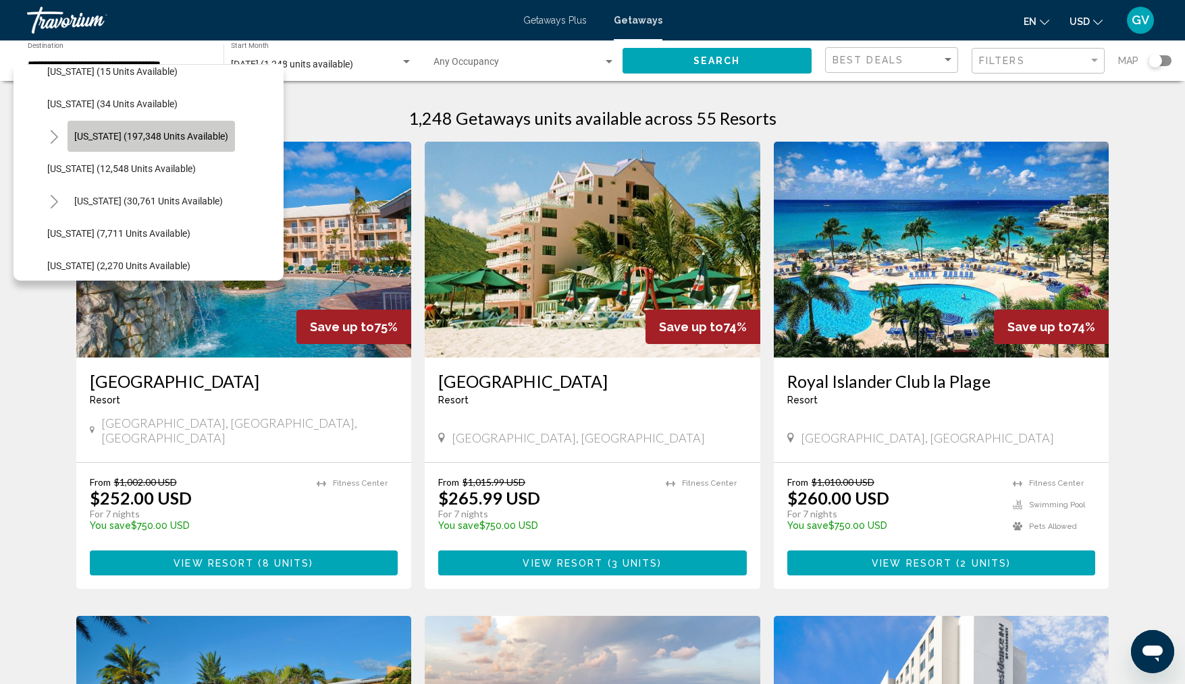
click at [195, 134] on span "[US_STATE] (197,348 units available)" at bounding box center [151, 136] width 154 height 11
type input "**********"
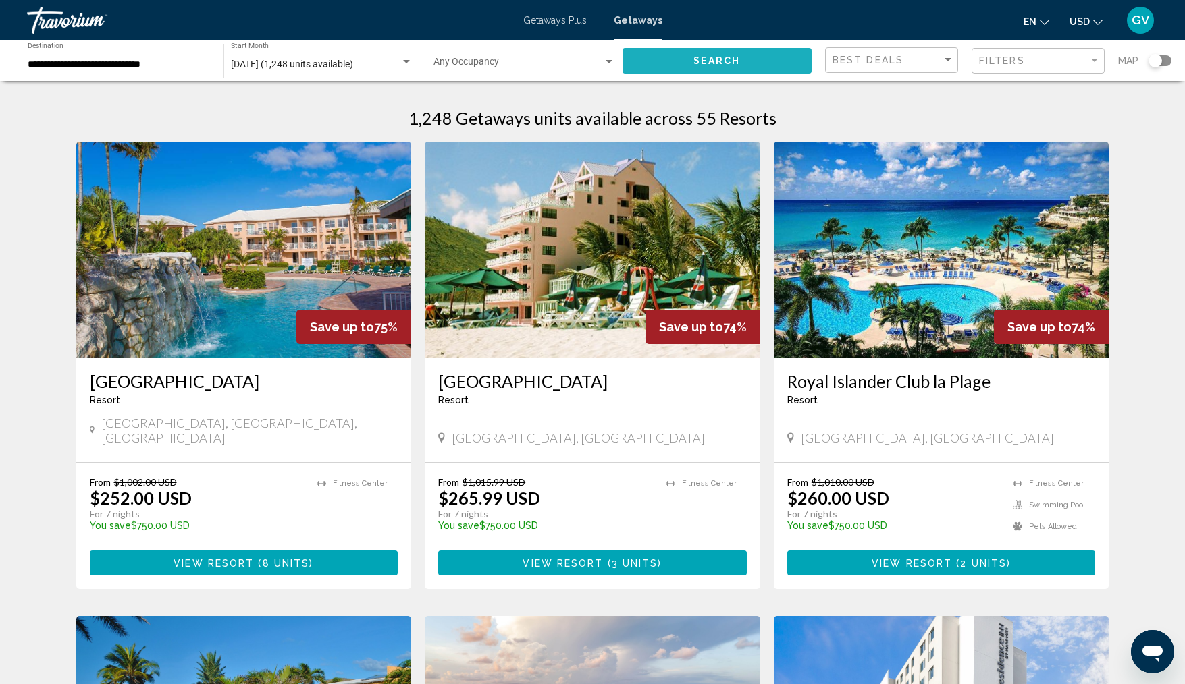
click at [722, 57] on span "Search" at bounding box center [716, 61] width 47 height 11
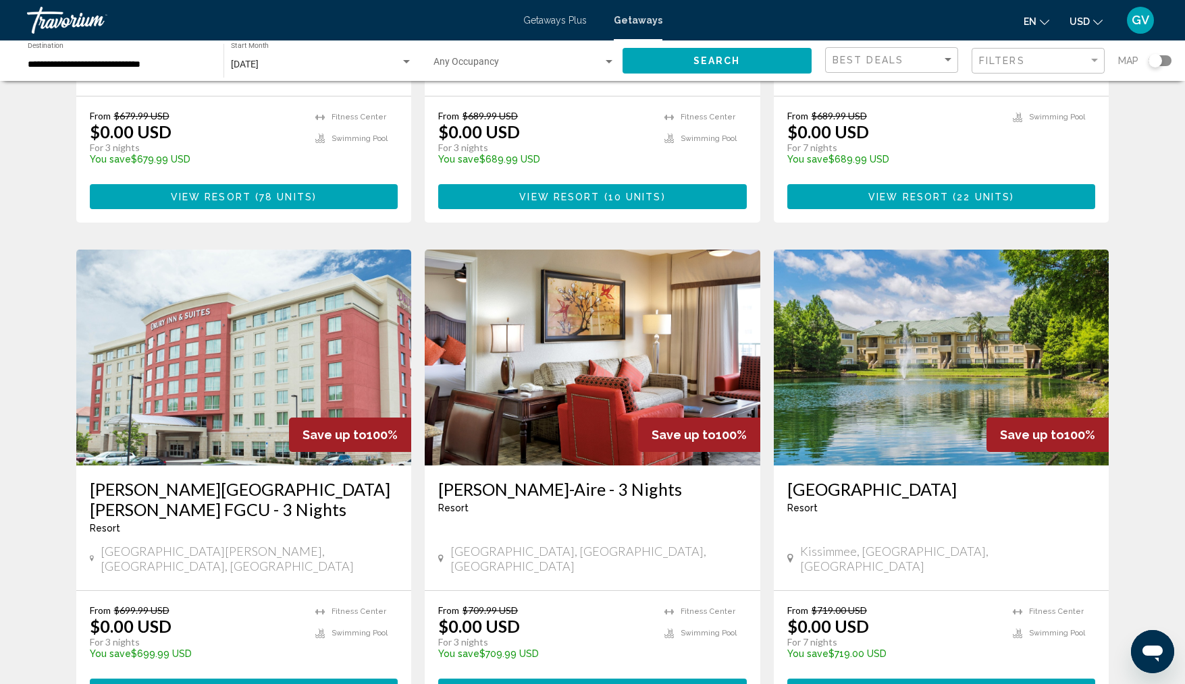
scroll to position [1431, 0]
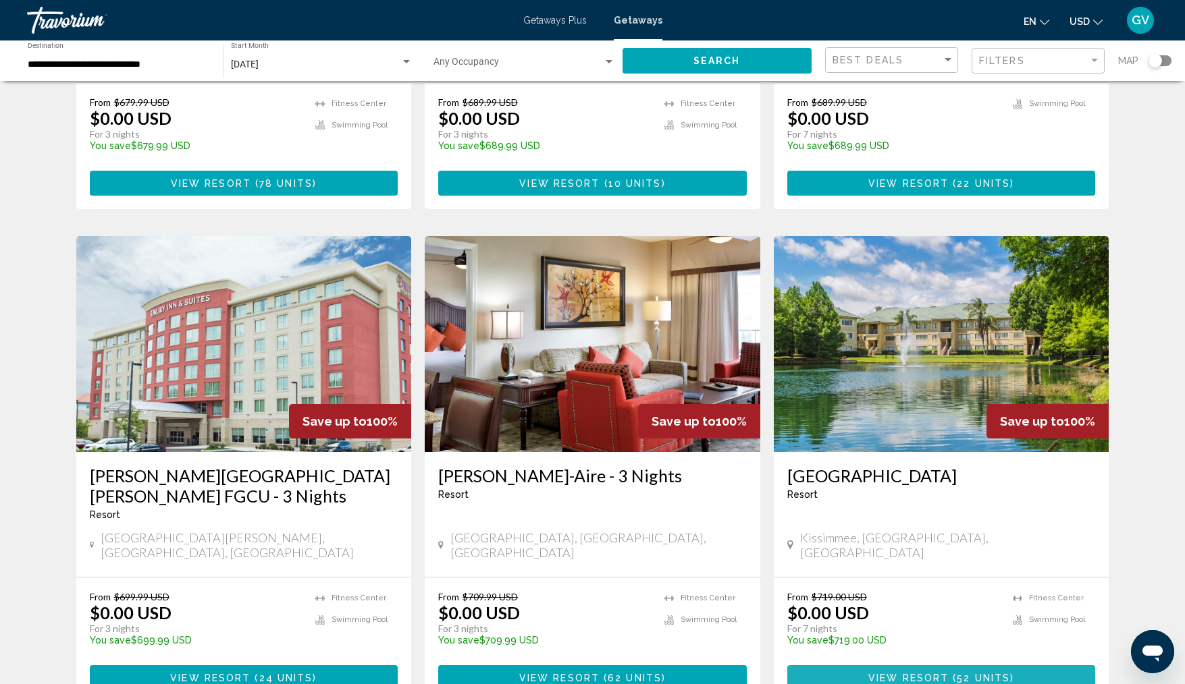
click at [924, 673] on span "View Resort" at bounding box center [908, 678] width 80 height 11
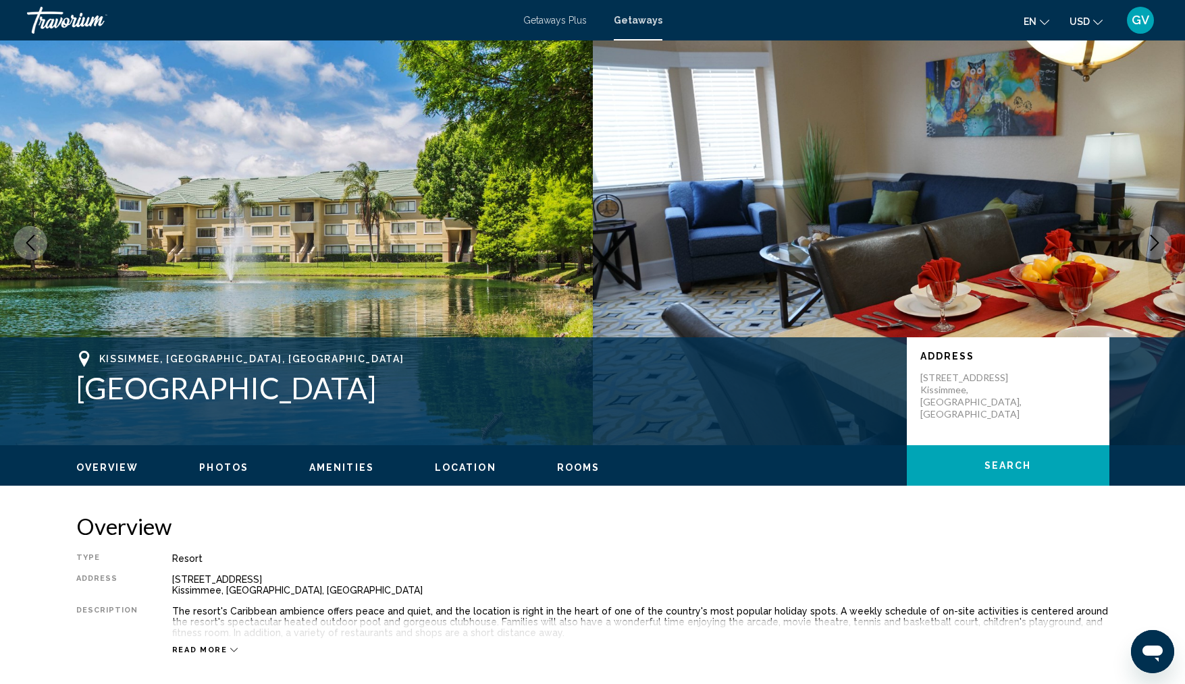
click at [1161, 234] on button "Next image" at bounding box center [1154, 243] width 34 height 34
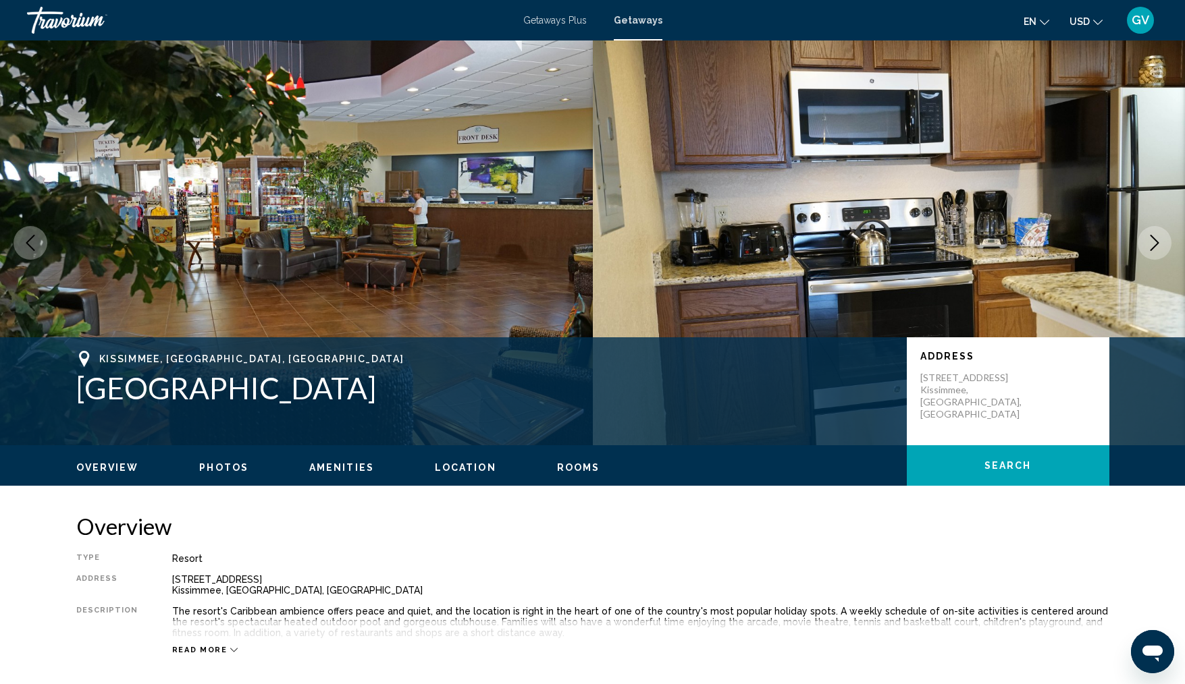
click at [1161, 234] on button "Next image" at bounding box center [1154, 243] width 34 height 34
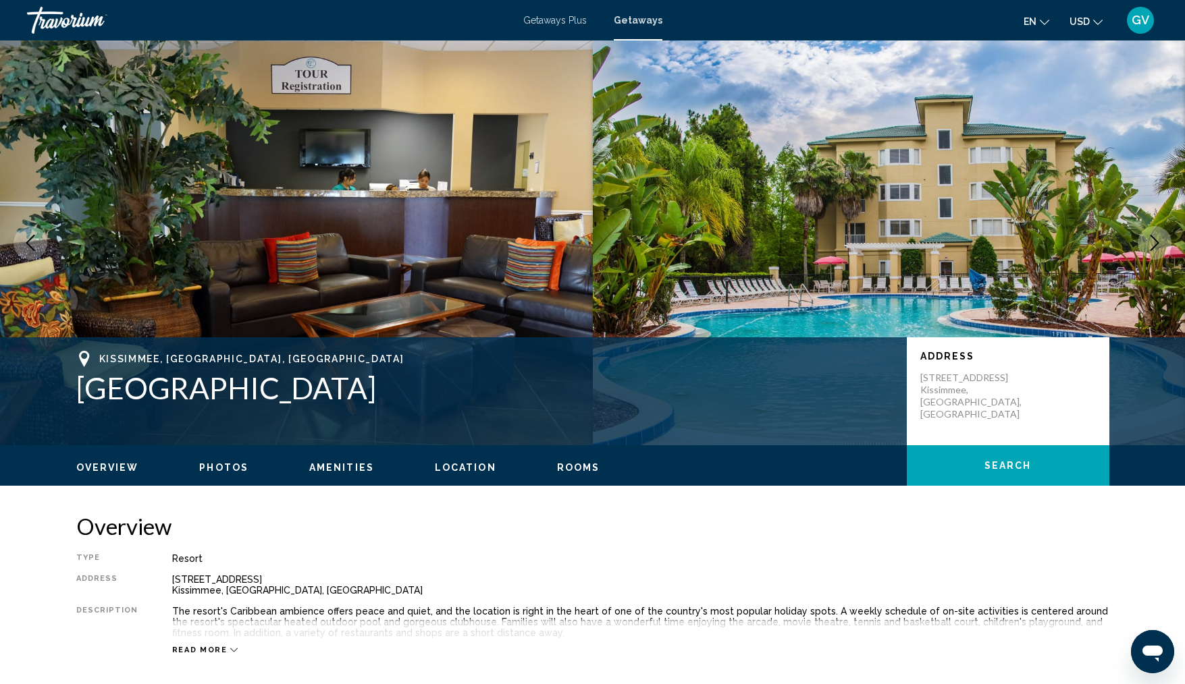
click at [1161, 234] on button "Next image" at bounding box center [1154, 243] width 34 height 34
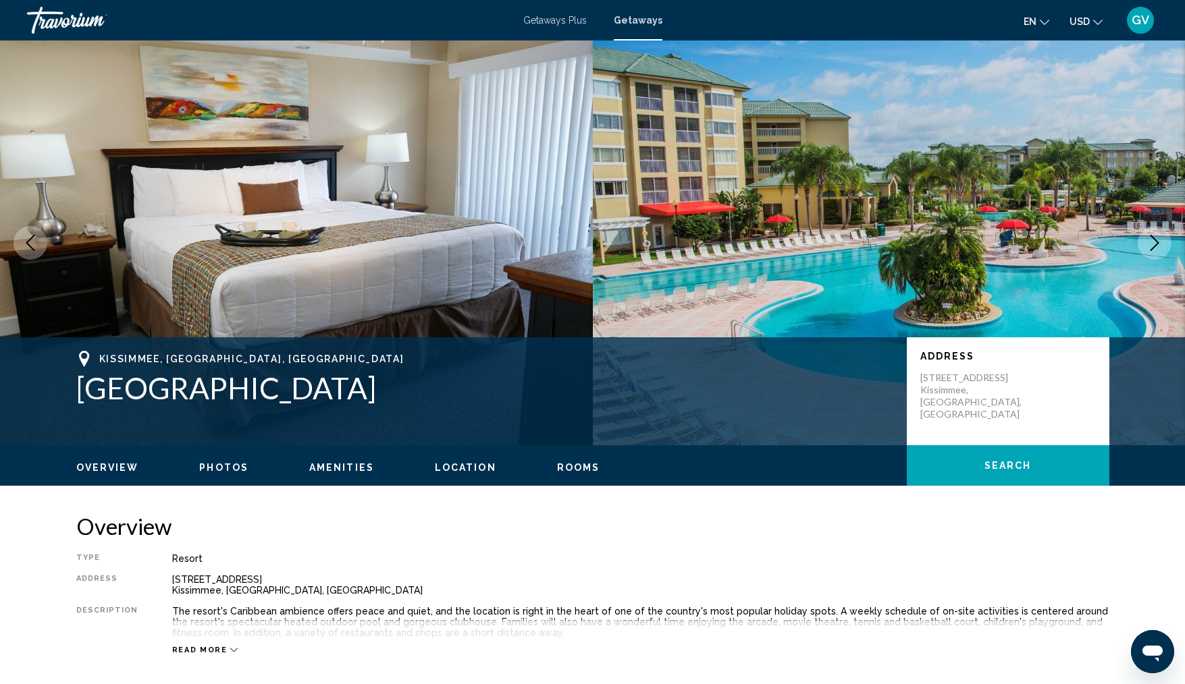
click at [1161, 234] on button "Next image" at bounding box center [1154, 243] width 34 height 34
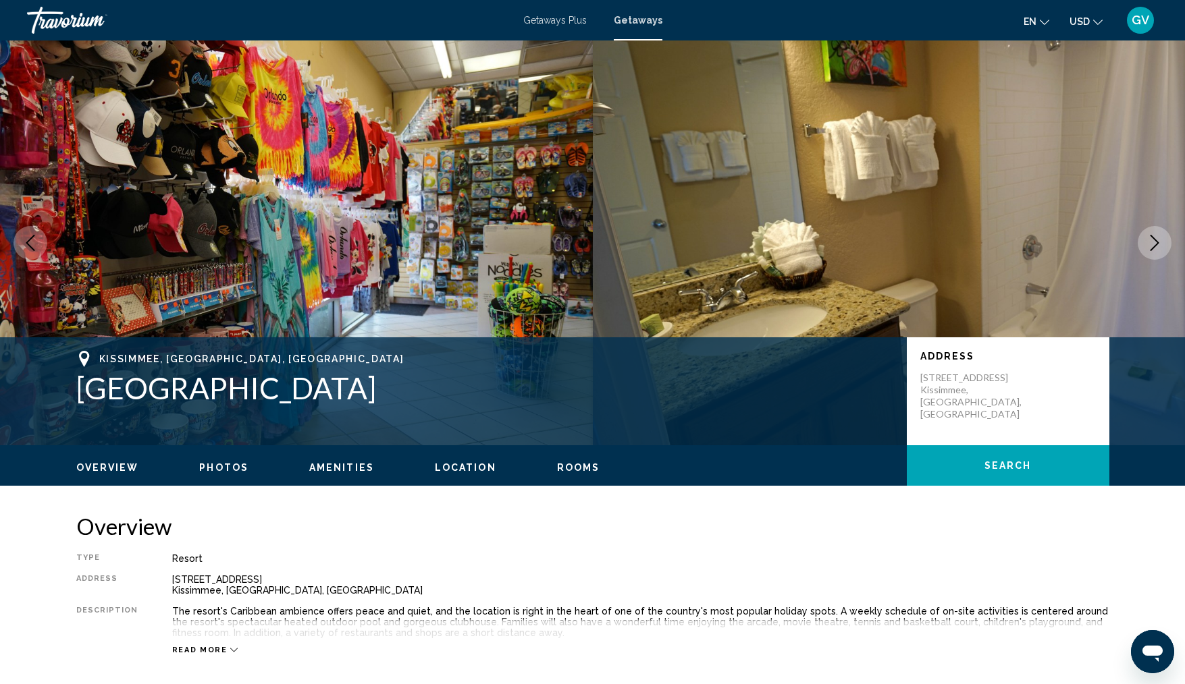
click at [1154, 241] on icon "Next image" at bounding box center [1154, 243] width 16 height 16
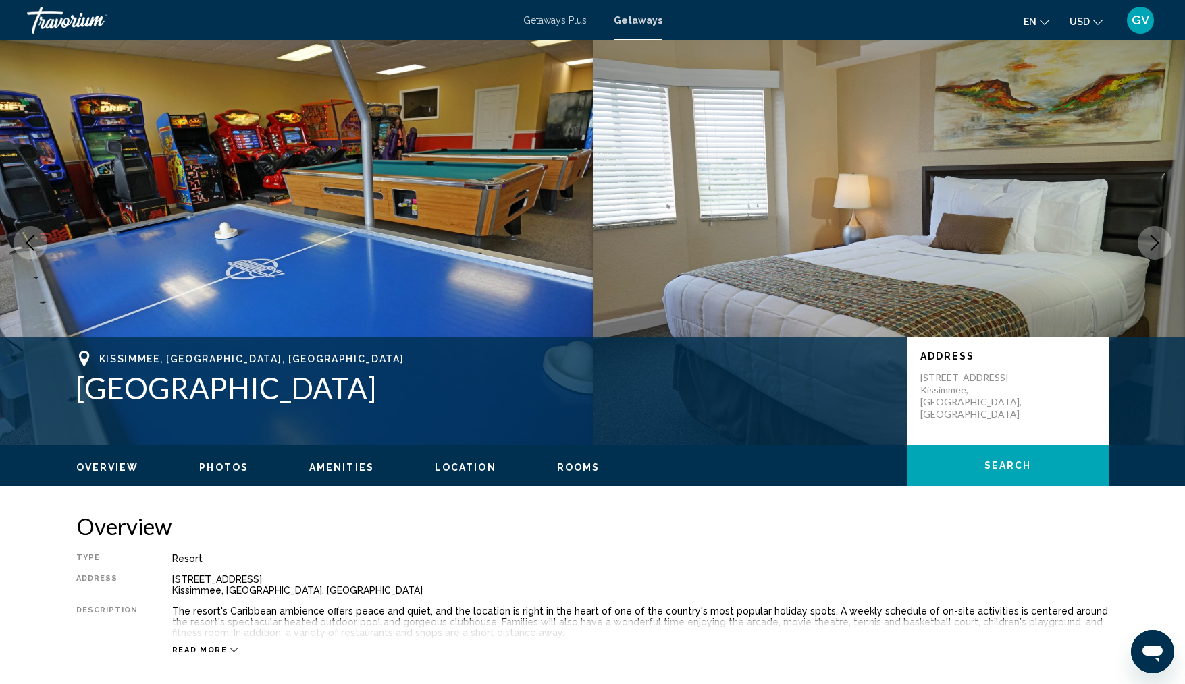
click at [1154, 241] on icon "Next image" at bounding box center [1154, 243] width 16 height 16
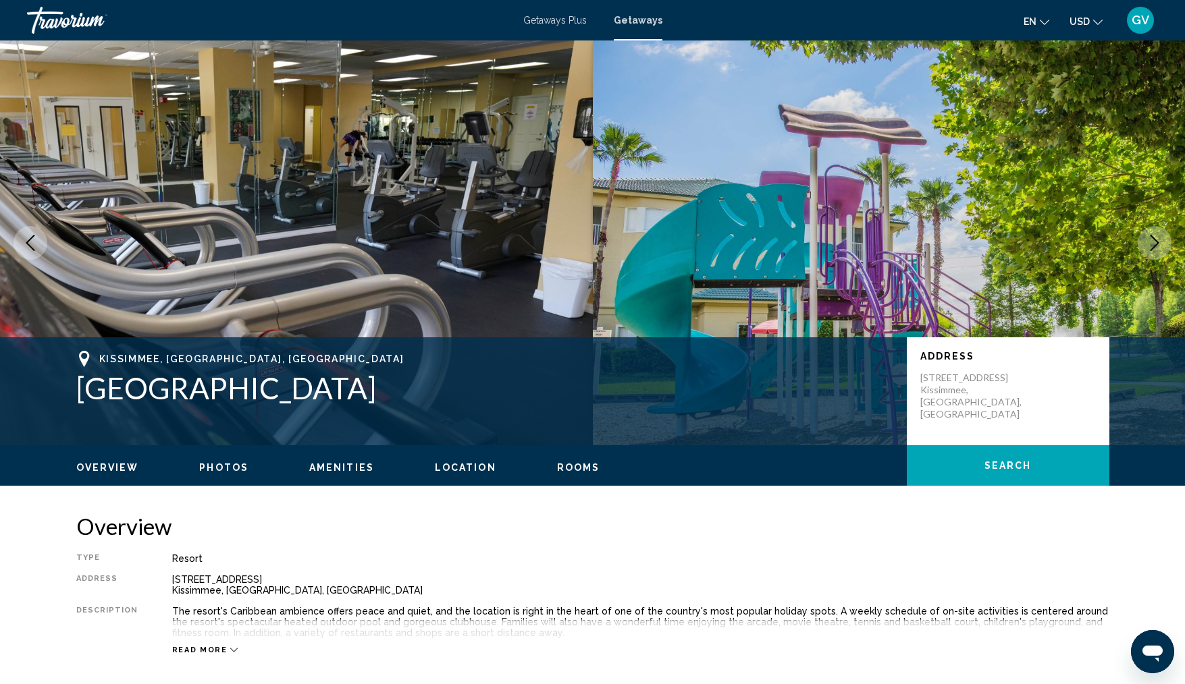
click at [1155, 244] on icon "Next image" at bounding box center [1154, 243] width 16 height 16
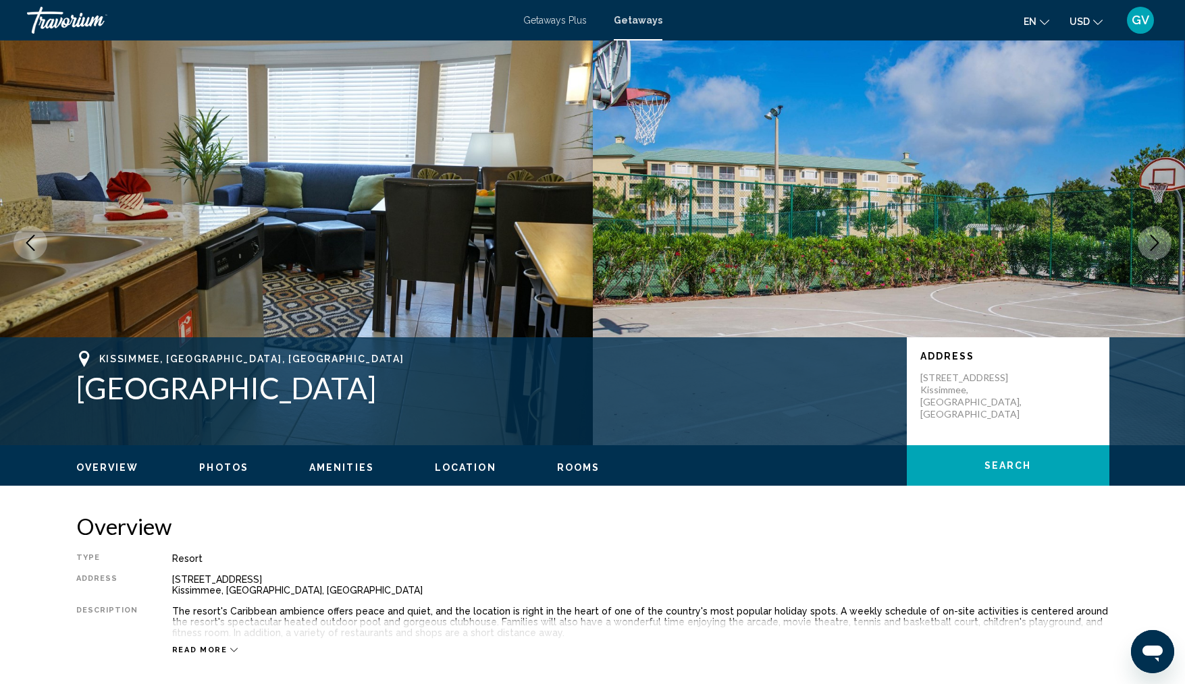
click at [1155, 244] on icon "Next image" at bounding box center [1154, 243] width 16 height 16
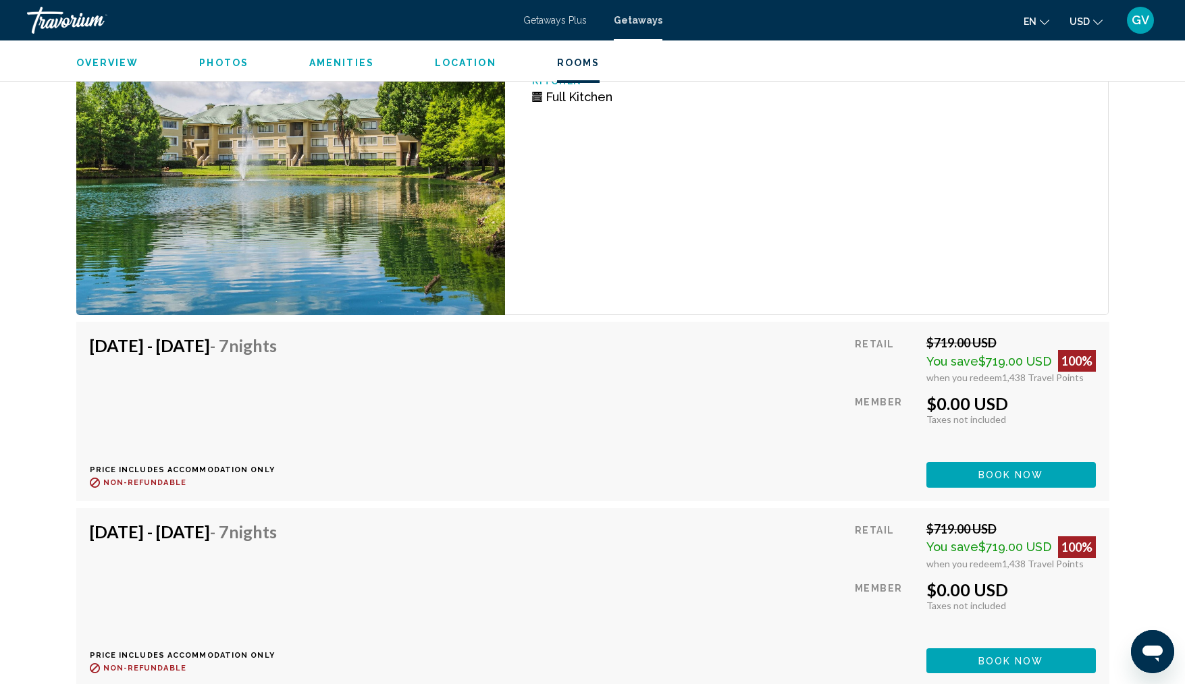
scroll to position [2970, 0]
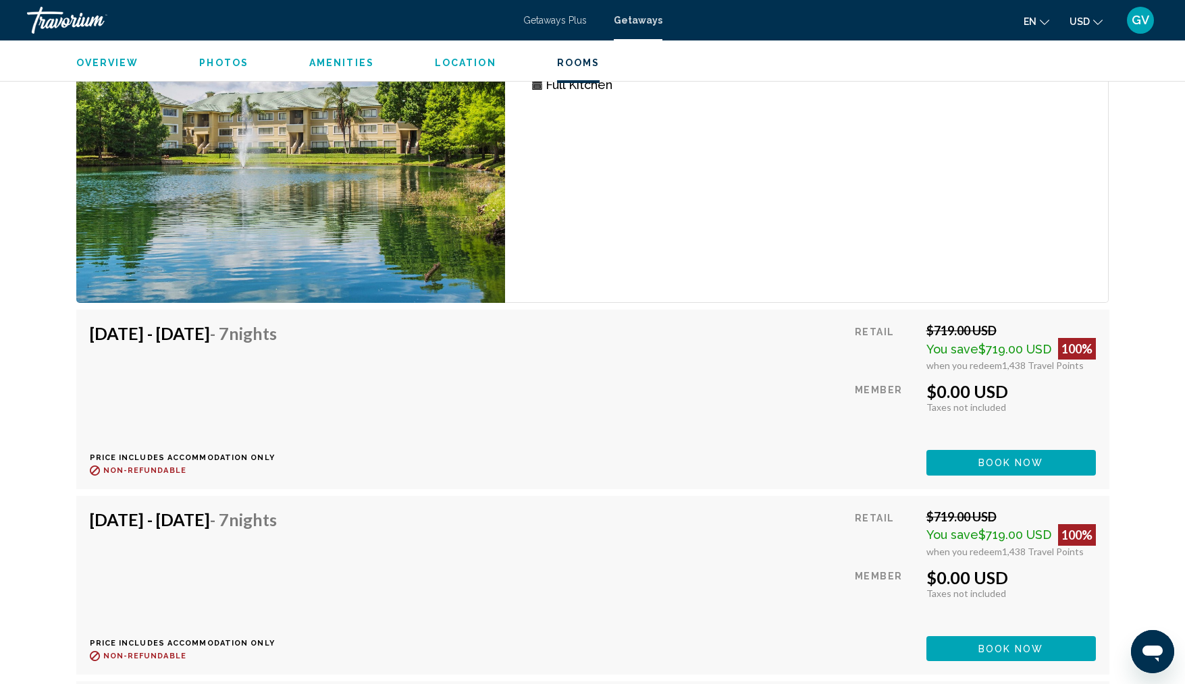
click at [1022, 458] on span "Book now" at bounding box center [1010, 463] width 65 height 11
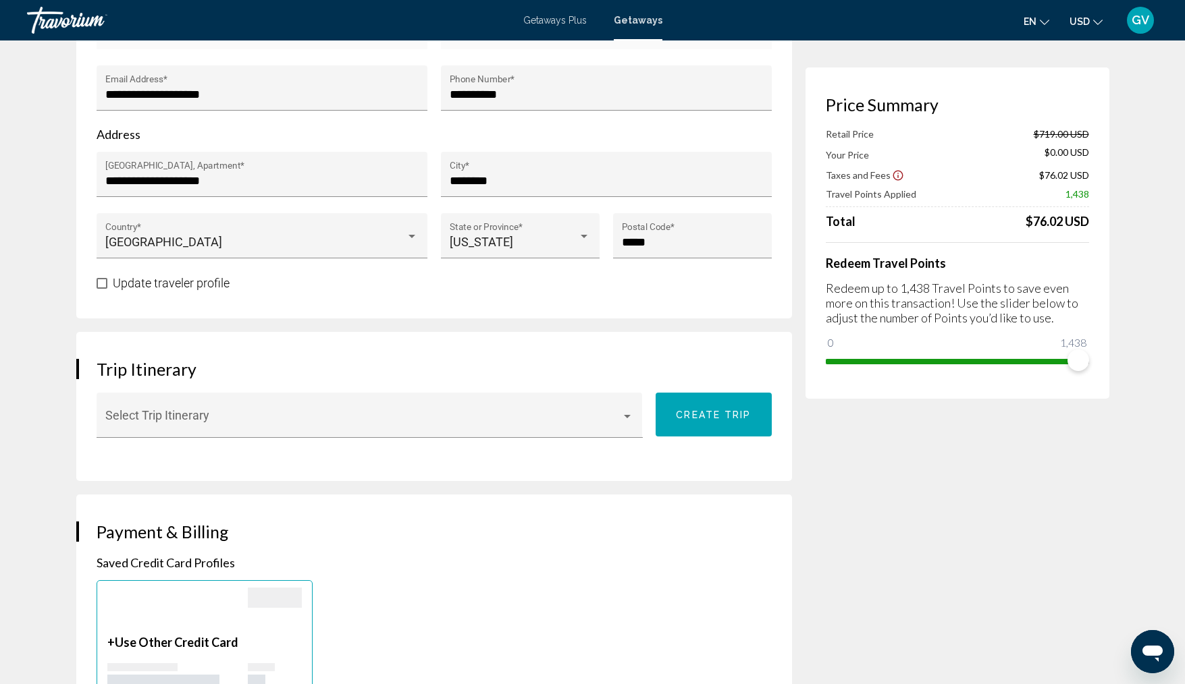
scroll to position [540, 0]
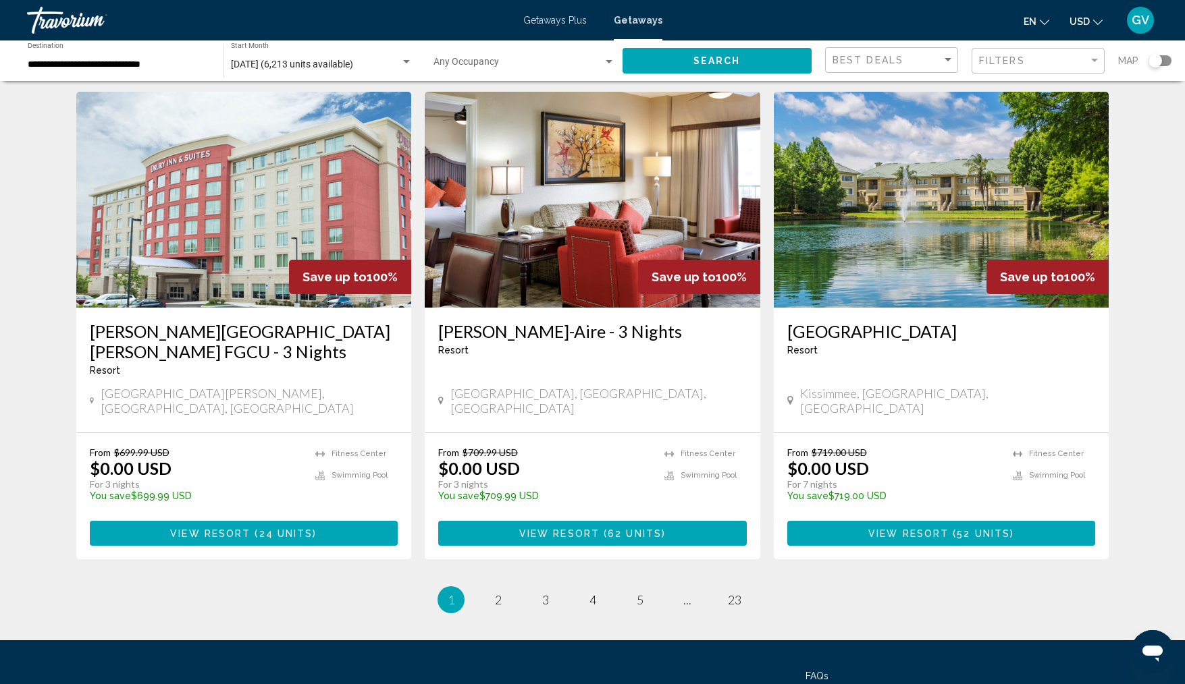
scroll to position [1597, 0]
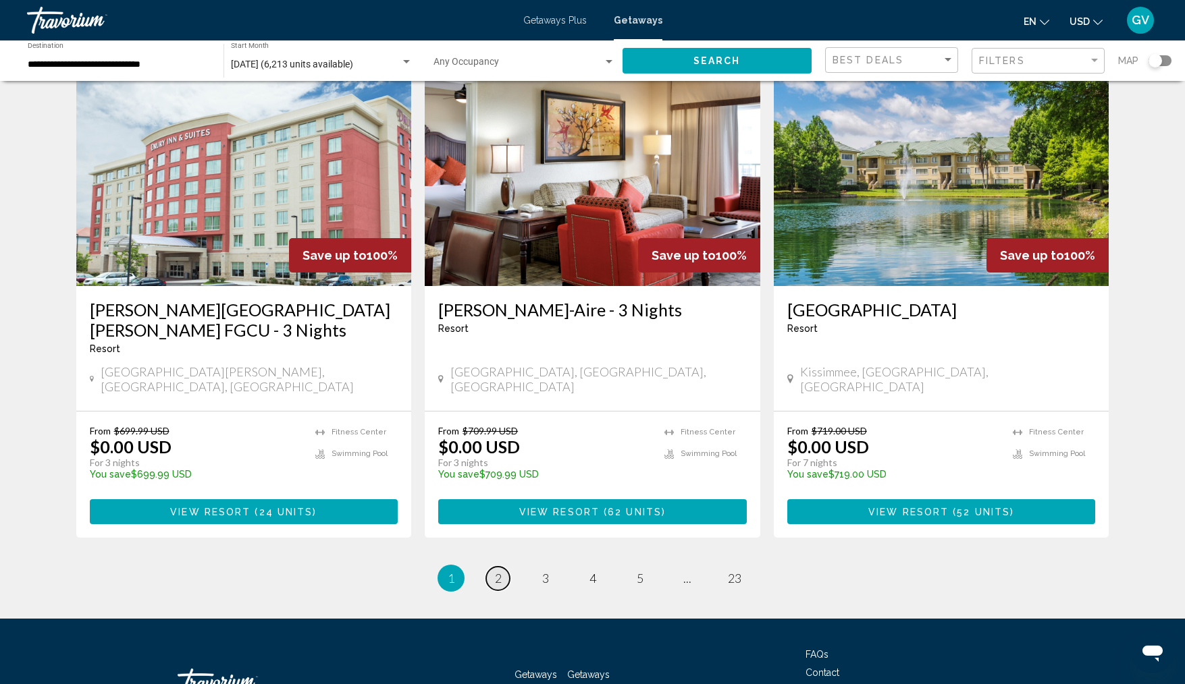
click at [501, 571] on span "2" at bounding box center [498, 578] width 7 height 15
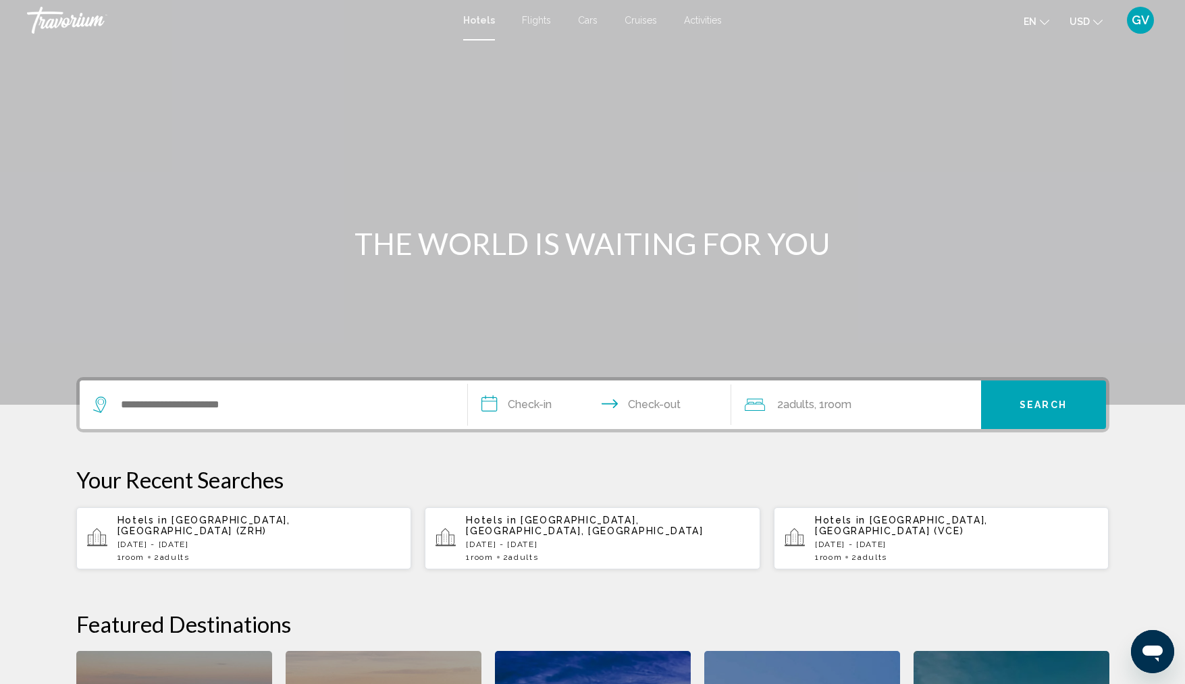
drag, startPoint x: 222, startPoint y: 405, endPoint x: 704, endPoint y: 321, distance: 489.1
click at [704, 321] on div "Main content" at bounding box center [592, 202] width 1185 height 405
click at [166, 420] on div "Search widget" at bounding box center [273, 405] width 360 height 49
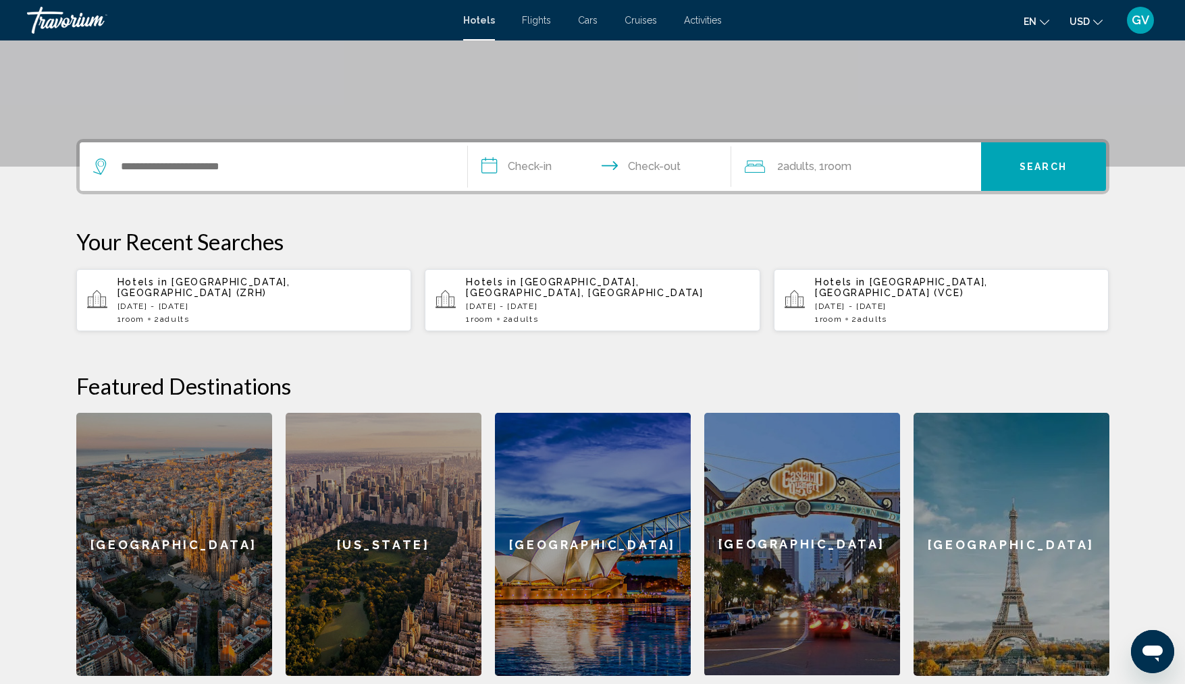
scroll to position [333, 0]
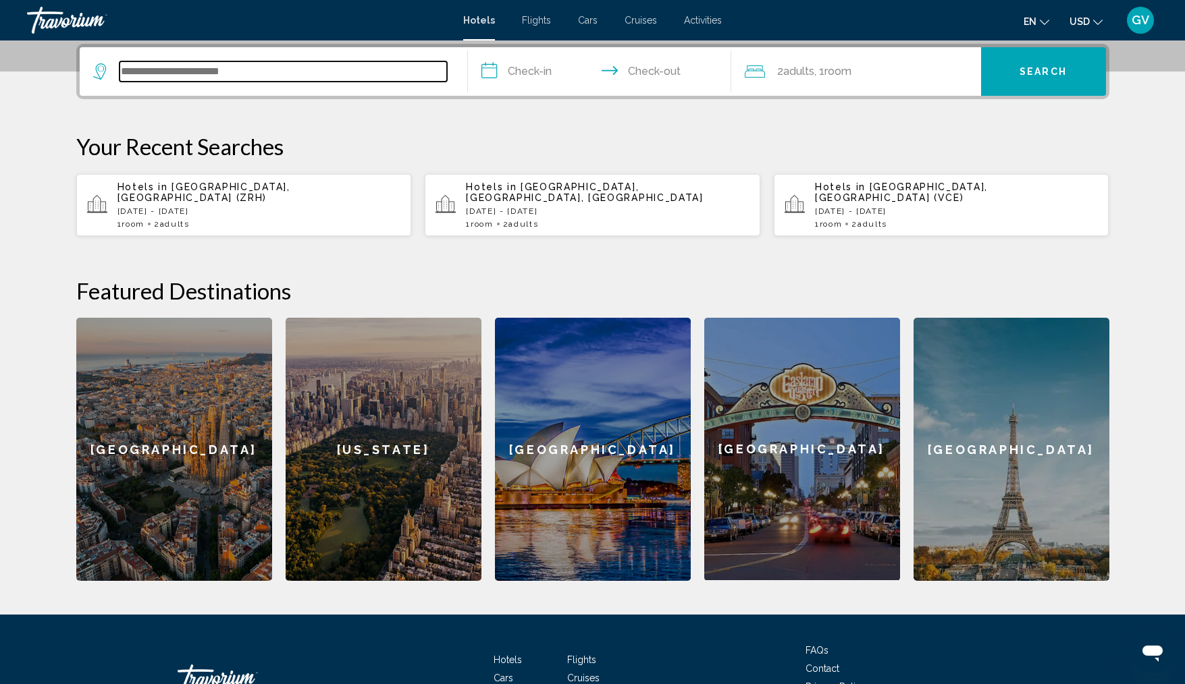
click at [159, 76] on input "Search widget" at bounding box center [282, 71] width 327 height 20
click at [142, 74] on input "Search widget" at bounding box center [282, 71] width 327 height 20
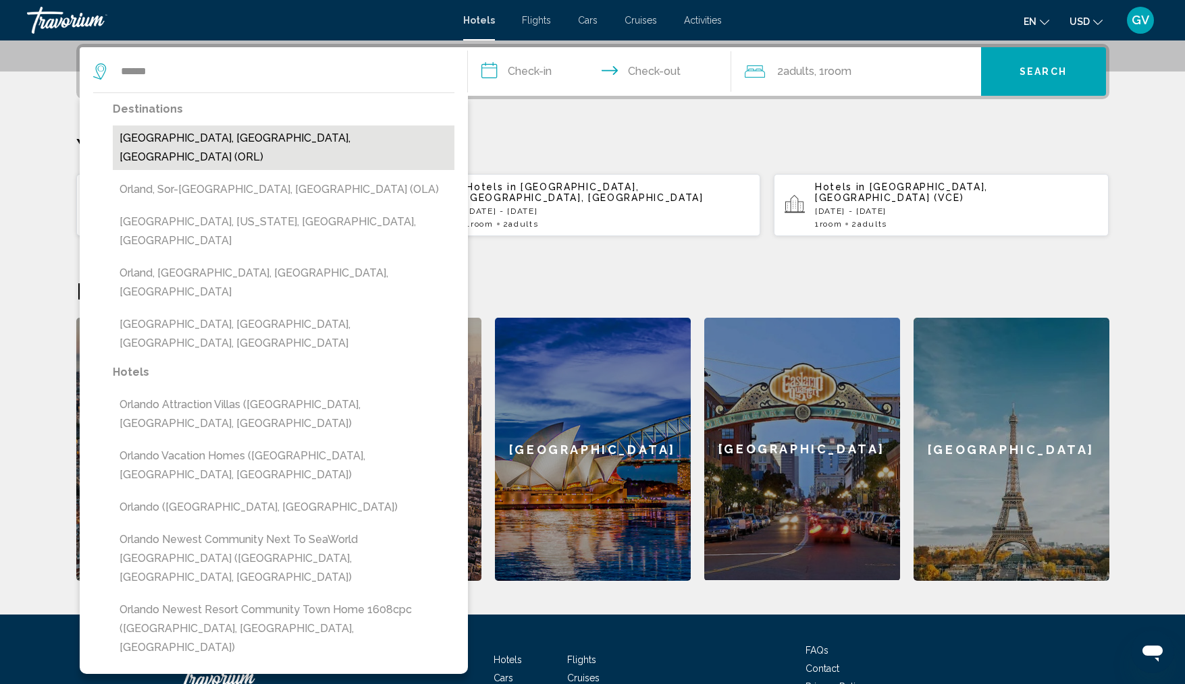
click at [185, 134] on button "Orlando, FL, United States (ORL)" at bounding box center [284, 148] width 342 height 45
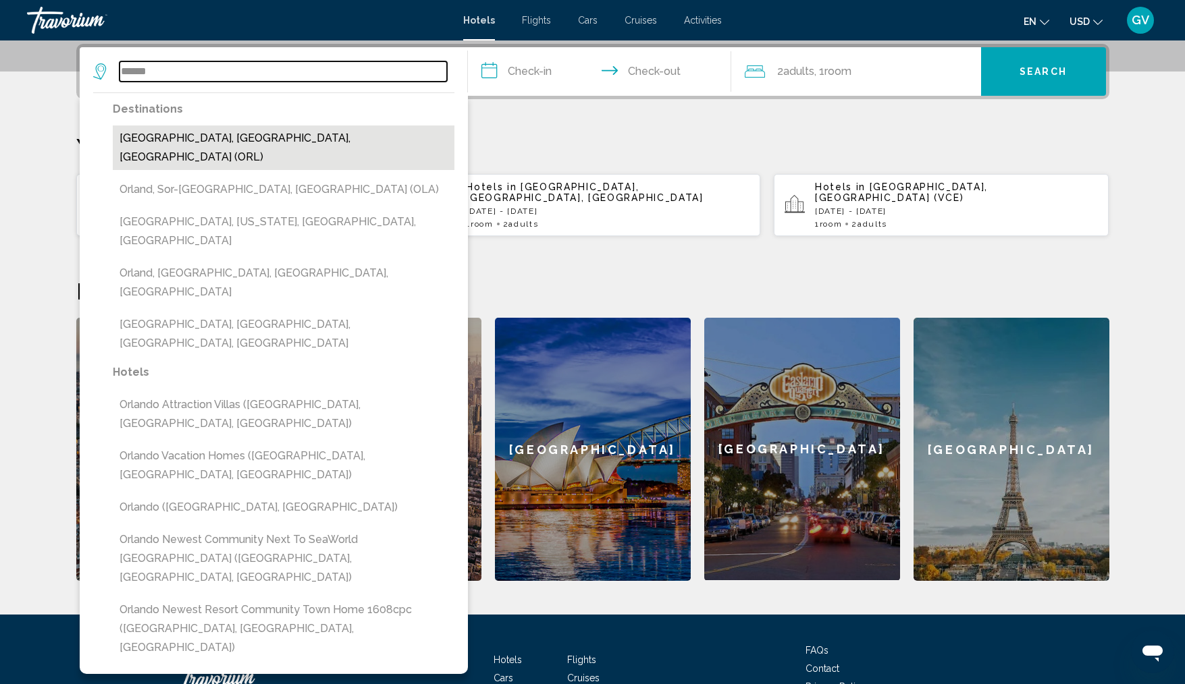
type input "**********"
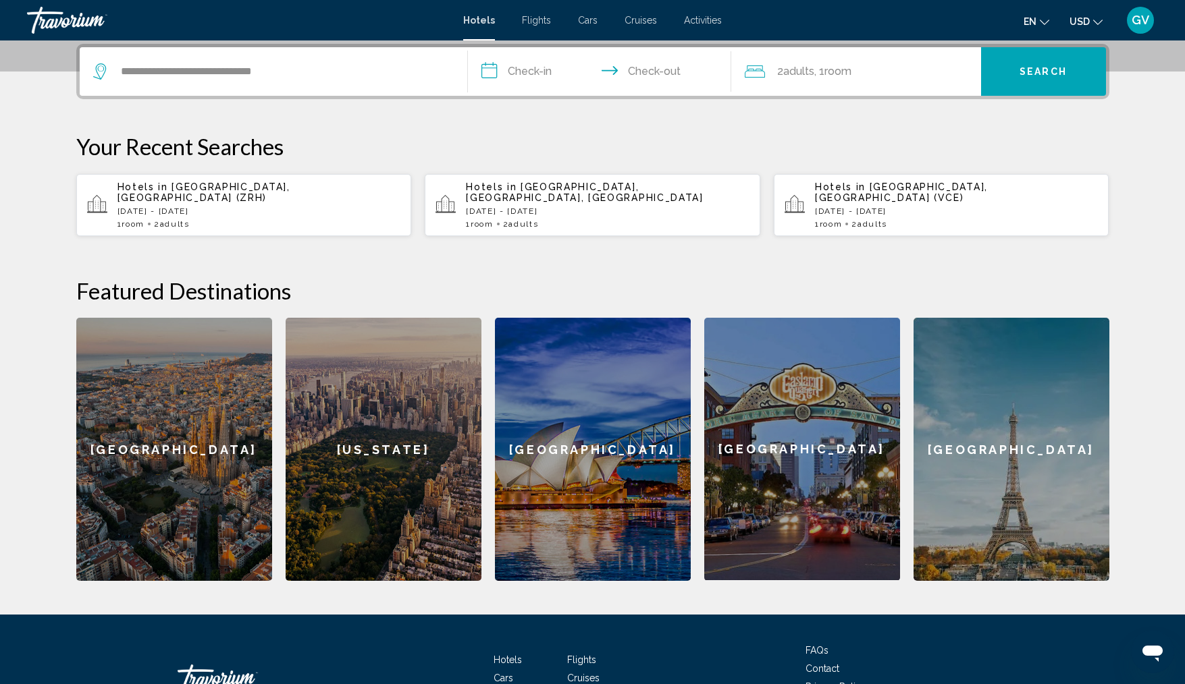
click at [485, 68] on input "**********" at bounding box center [602, 73] width 269 height 53
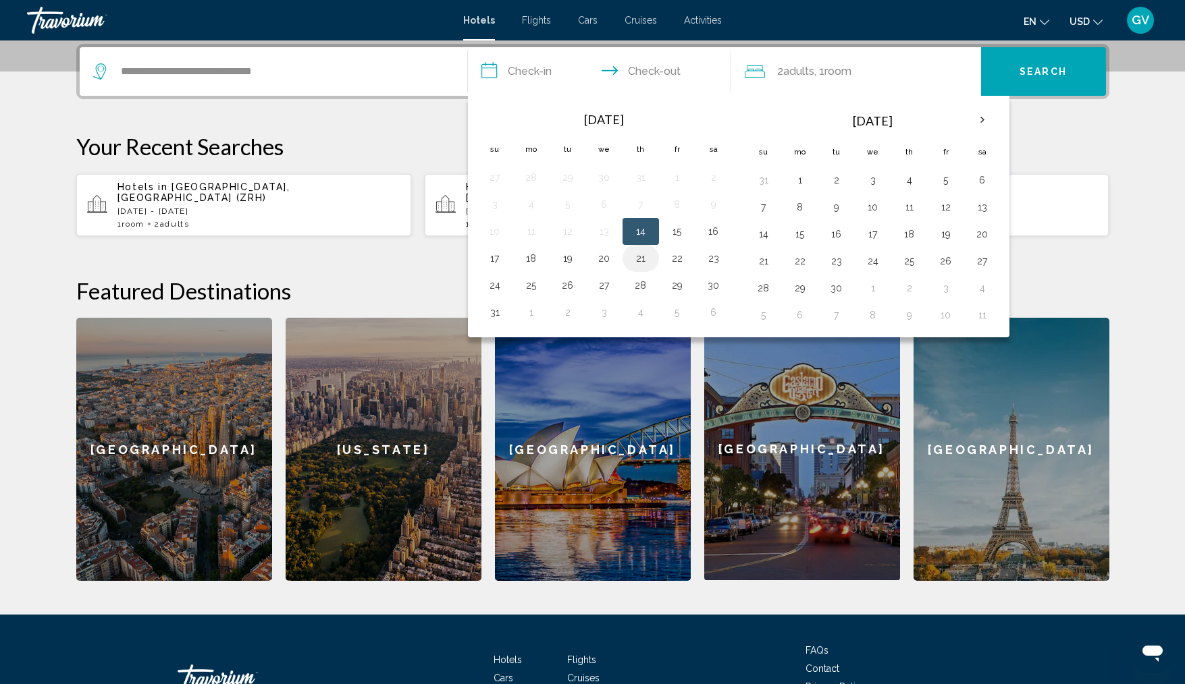
click at [640, 261] on button "21" at bounding box center [641, 258] width 22 height 19
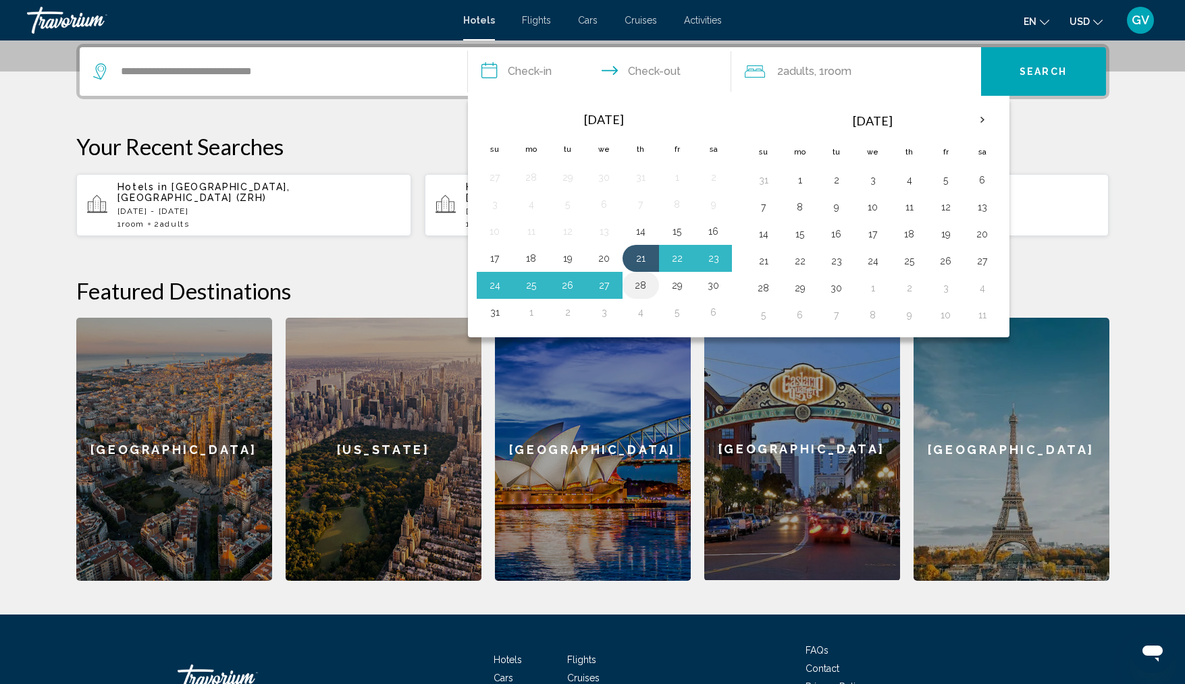
click at [640, 290] on button "28" at bounding box center [641, 285] width 22 height 19
type input "**********"
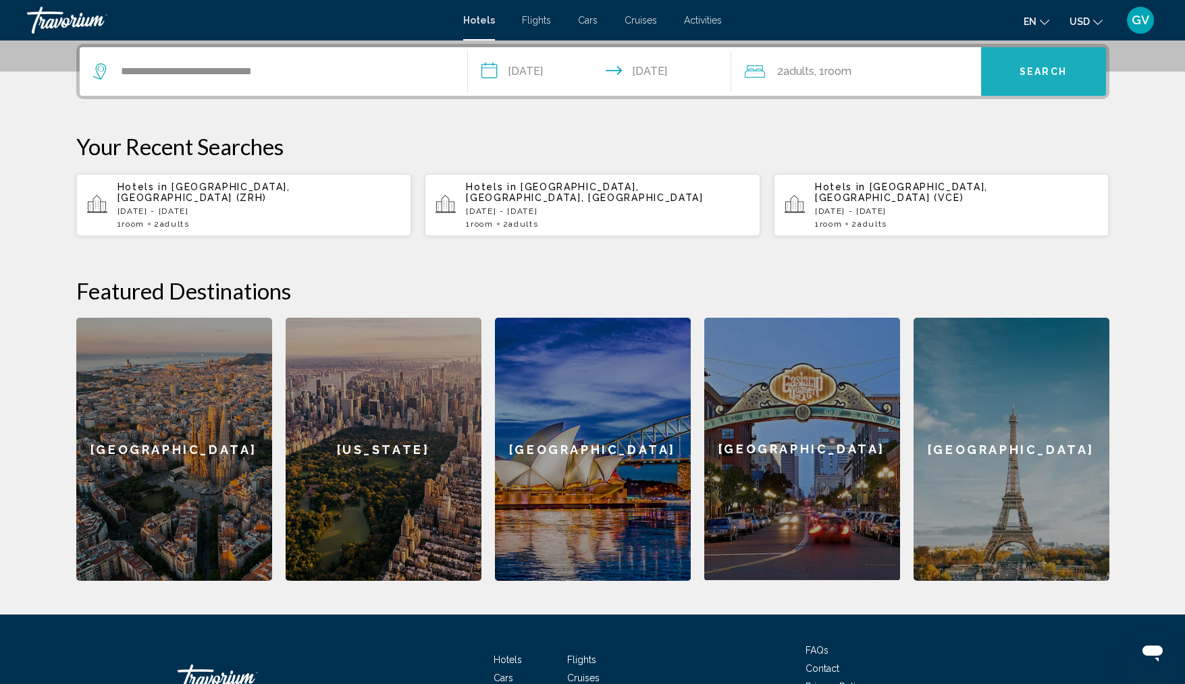
click at [989, 56] on button "Search" at bounding box center [1043, 71] width 125 height 49
